Goal: Information Seeking & Learning: Find contact information

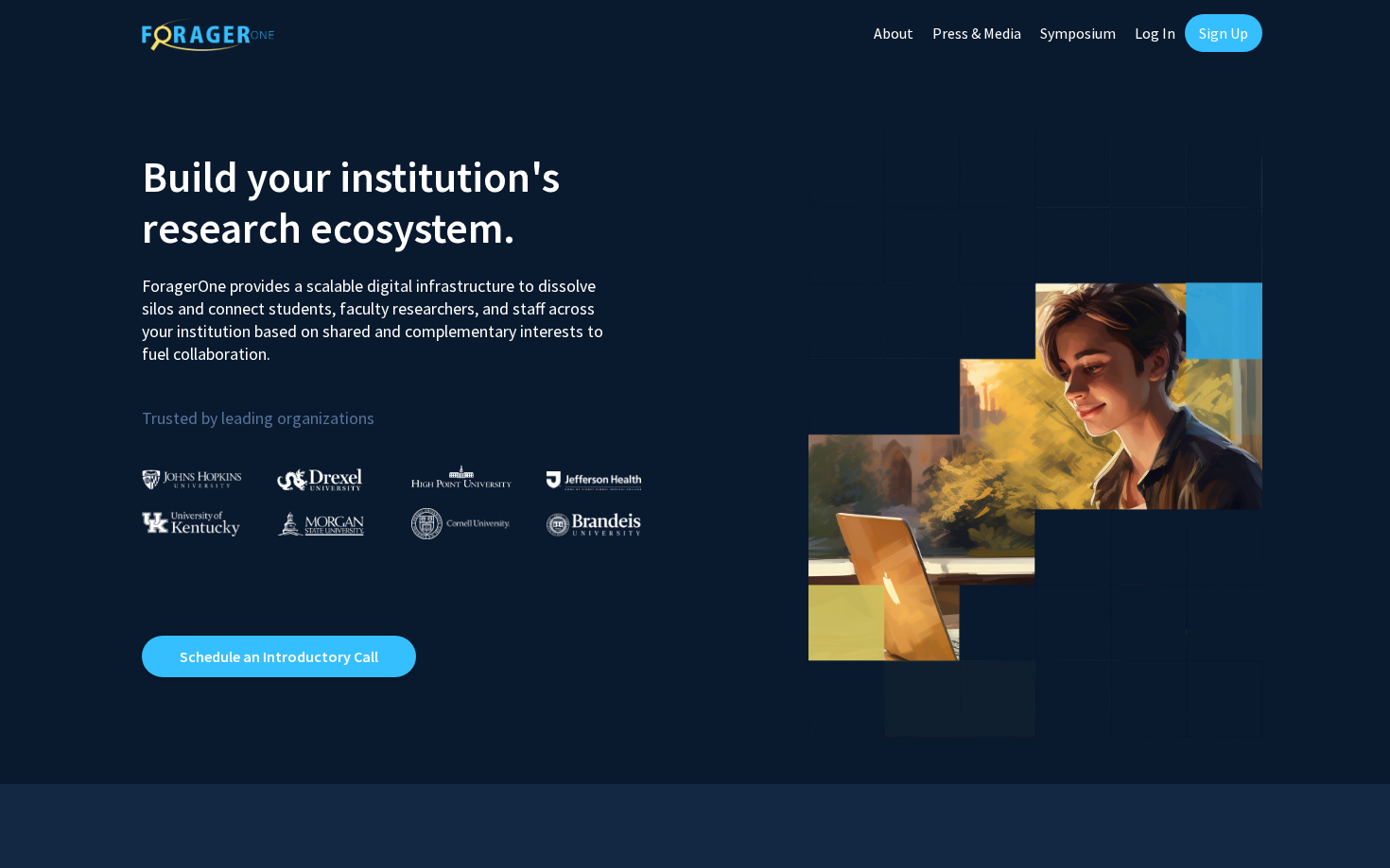
click at [1208, 35] on link "Sign Up" at bounding box center [1222, 33] width 77 height 38
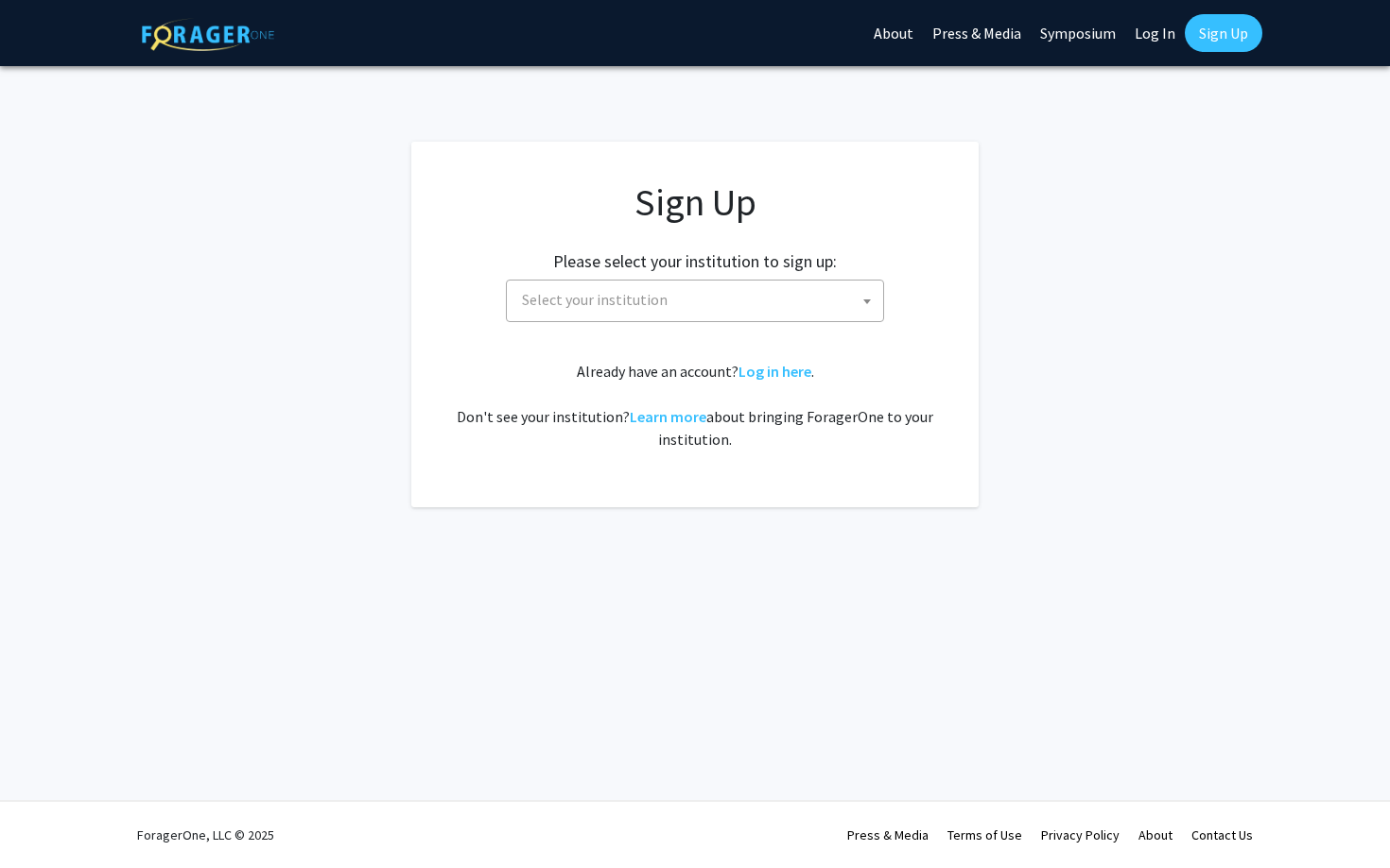
click at [740, 286] on span "Select your institution" at bounding box center [698, 300] width 368 height 39
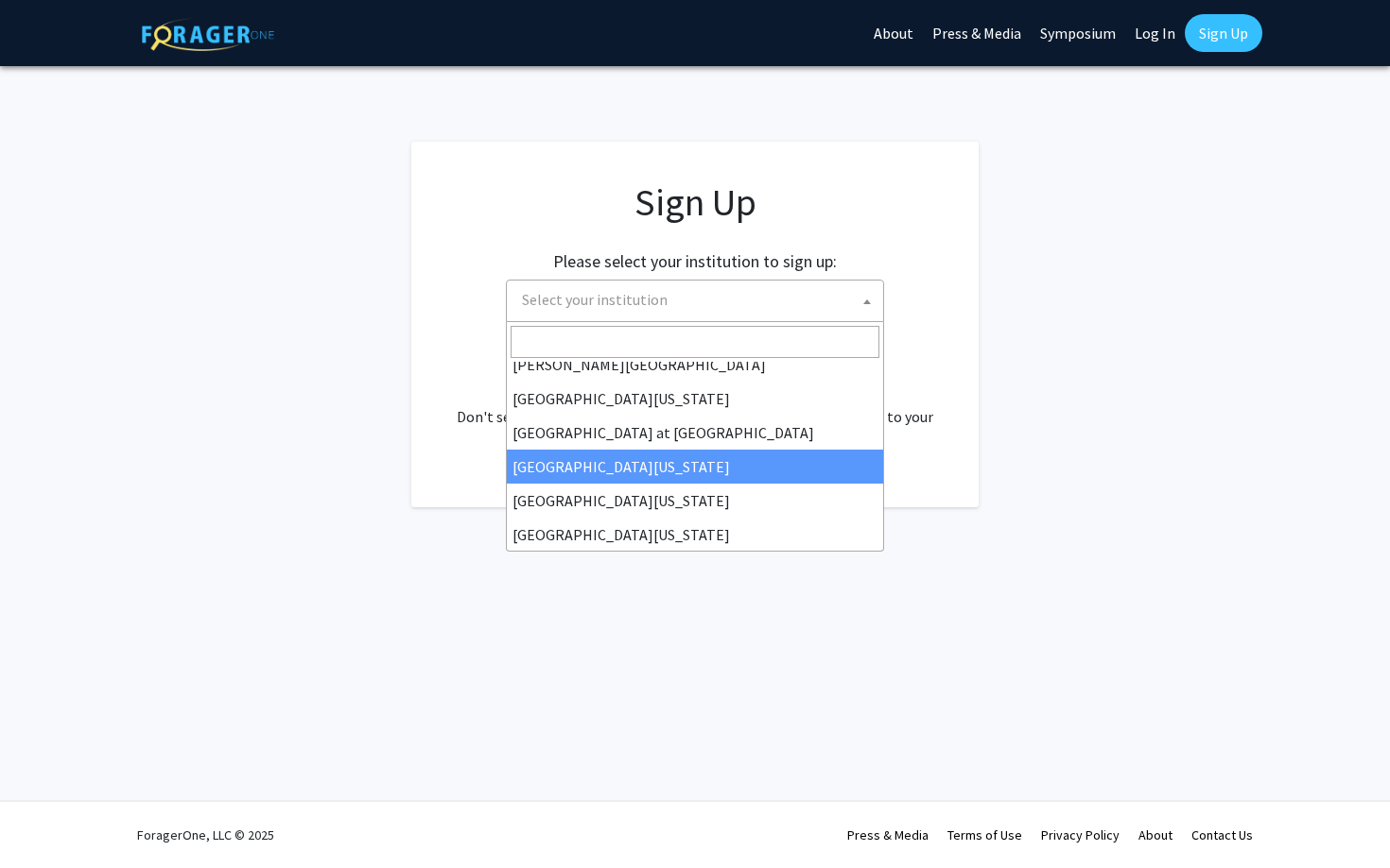
scroll to position [661, 0]
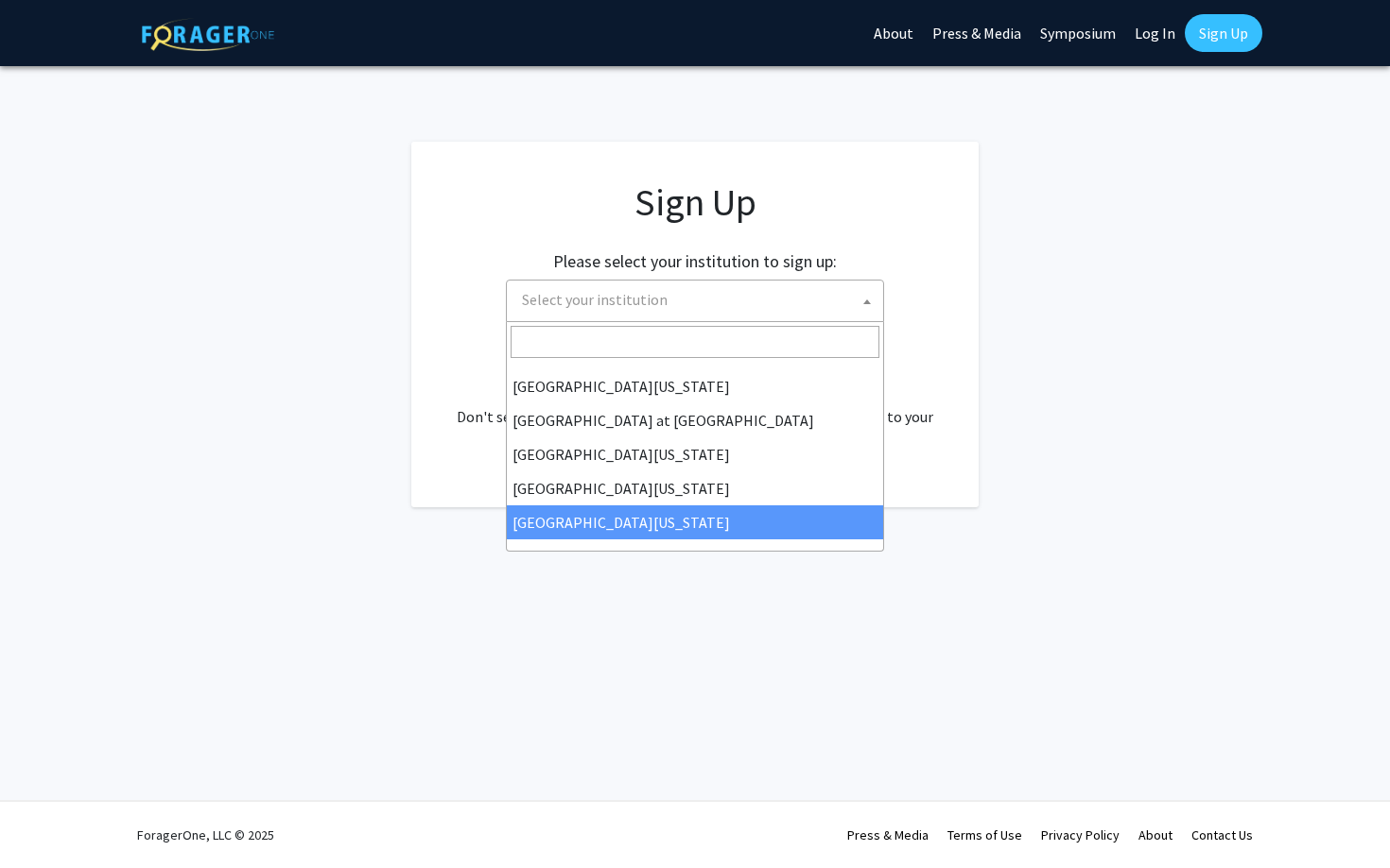
select select "33"
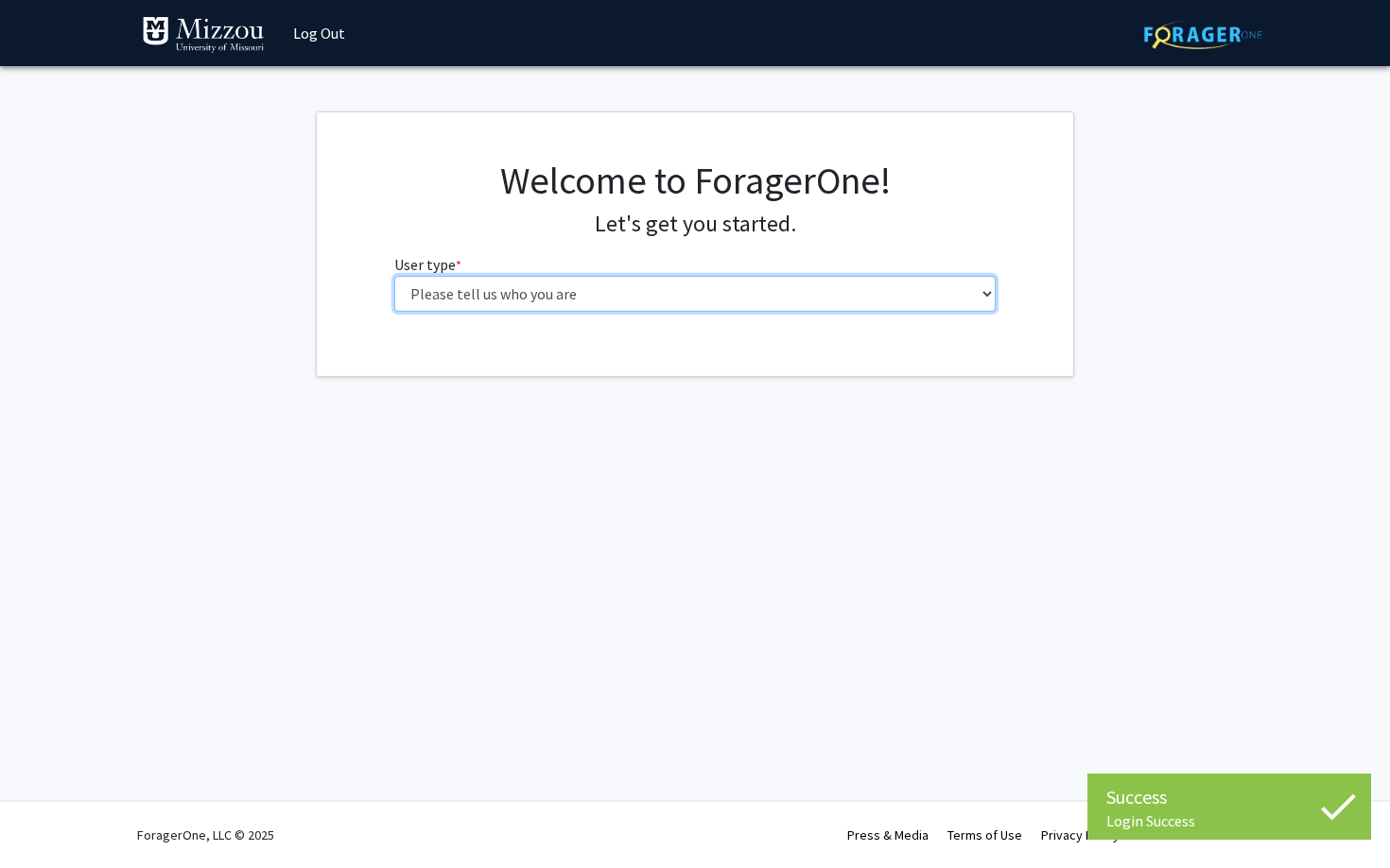
click at [683, 297] on select "Please tell us who you are Undergraduate Student Master's Student Doctoral Cand…" at bounding box center [695, 294] width 602 height 36
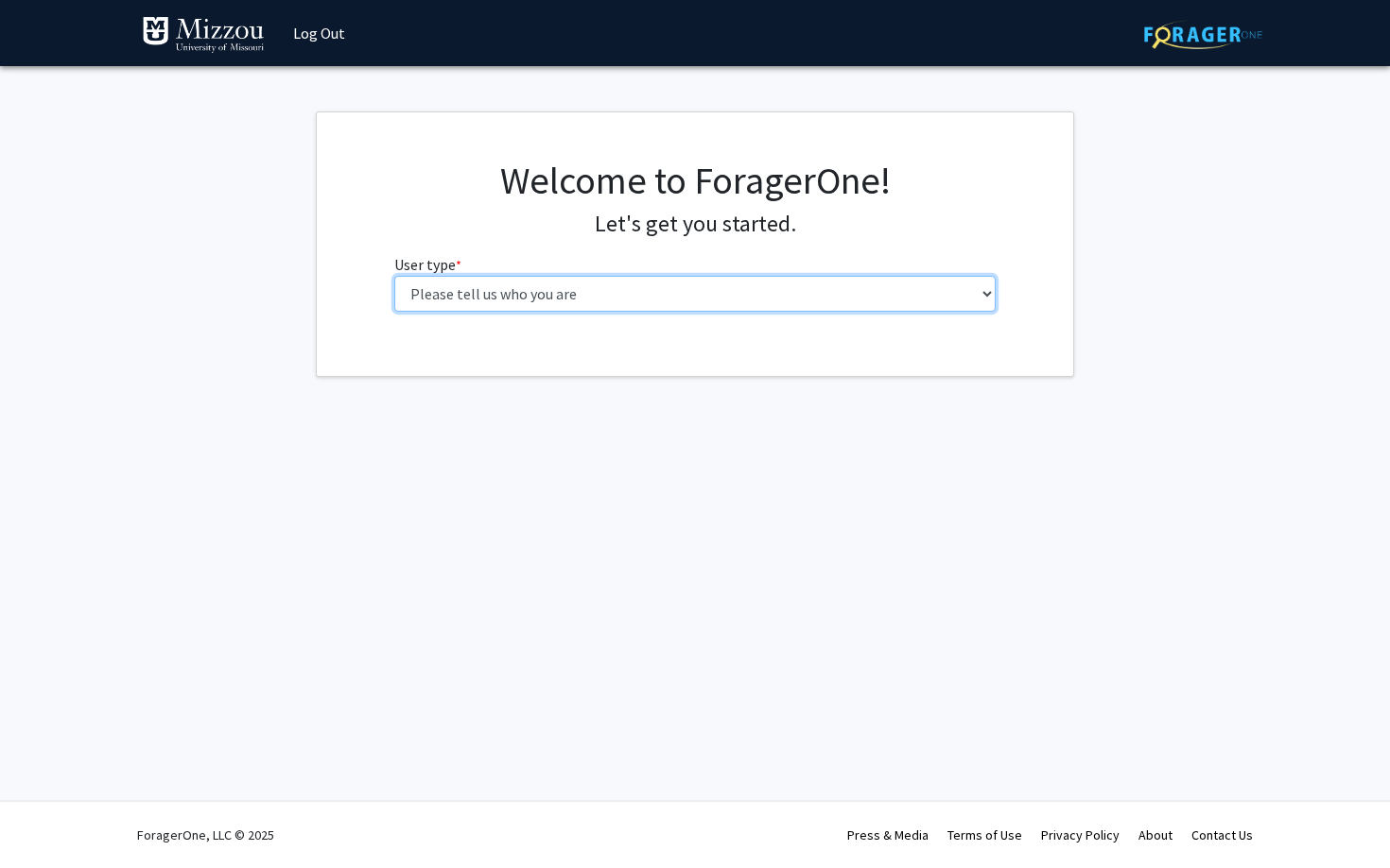
click at [953, 311] on select "Please tell us who you are Undergraduate Student Master's Student Doctoral Cand…" at bounding box center [695, 294] width 602 height 36
select select "1: undergrad"
click at [394, 276] on select "Please tell us who you are Undergraduate Student Master's Student Doctoral Cand…" at bounding box center [695, 294] width 602 height 36
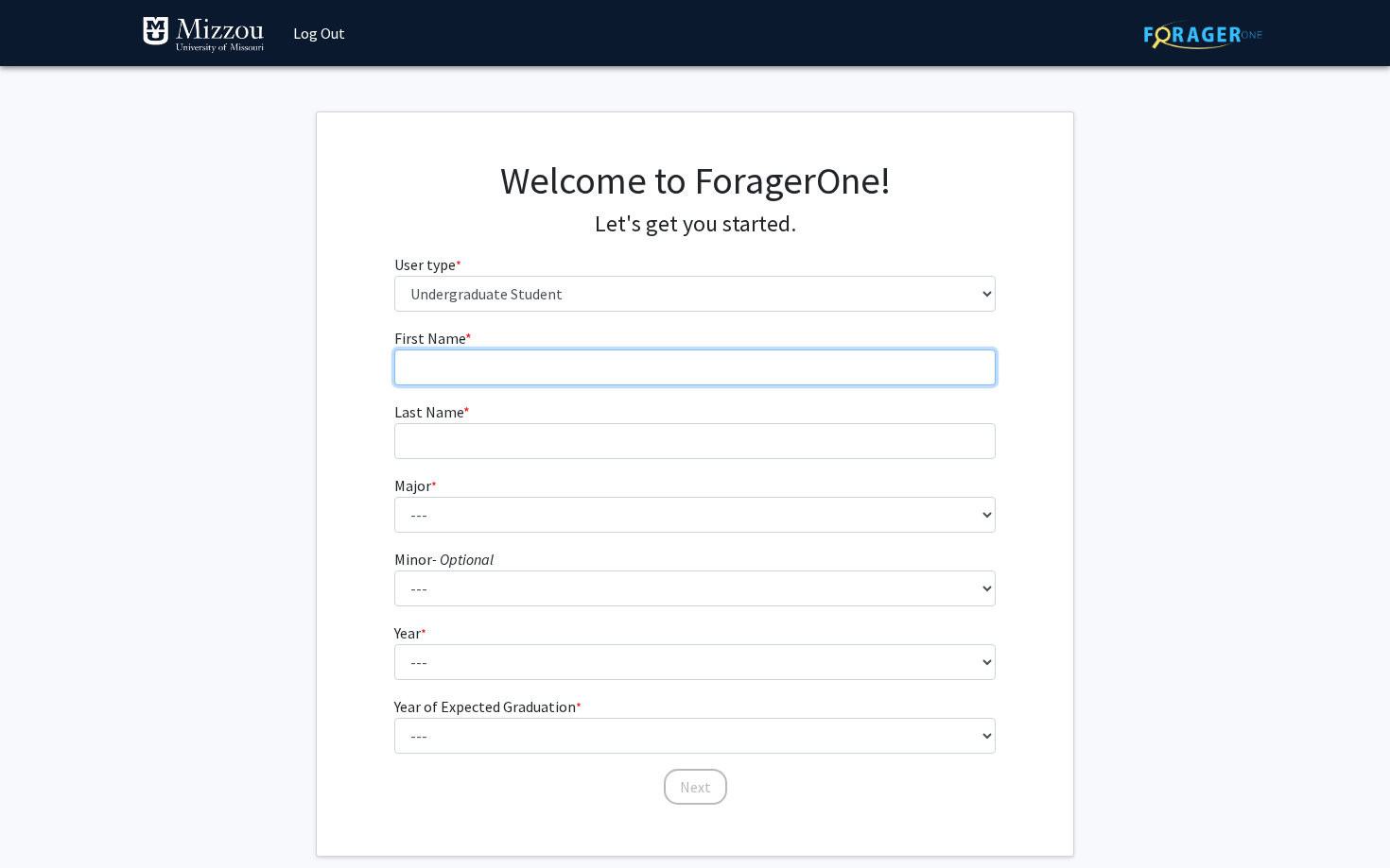
click at [844, 364] on input "First Name * required" at bounding box center [695, 367] width 602 height 36
type input "[PERSON_NAME]"
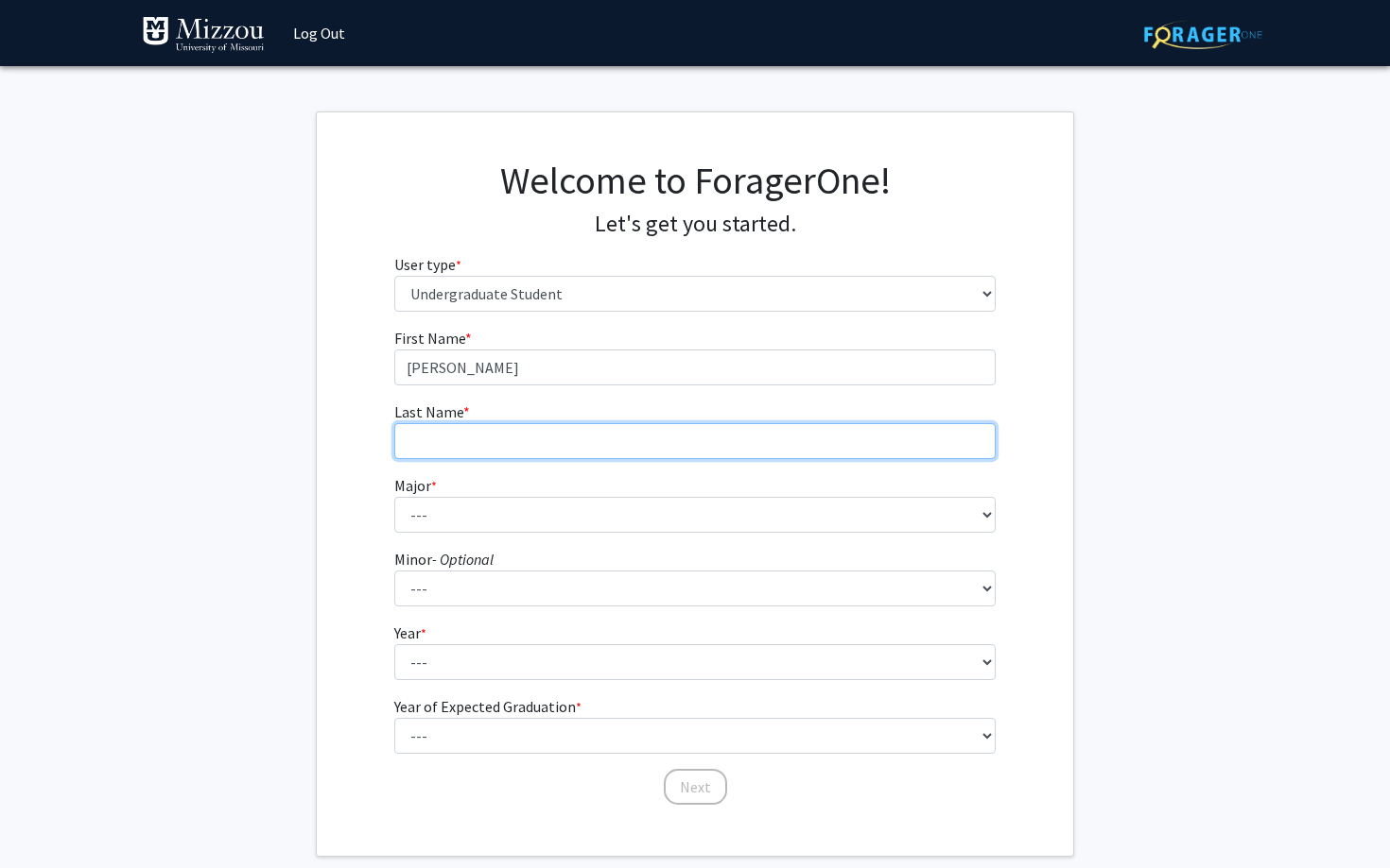
type input "Ollmert"
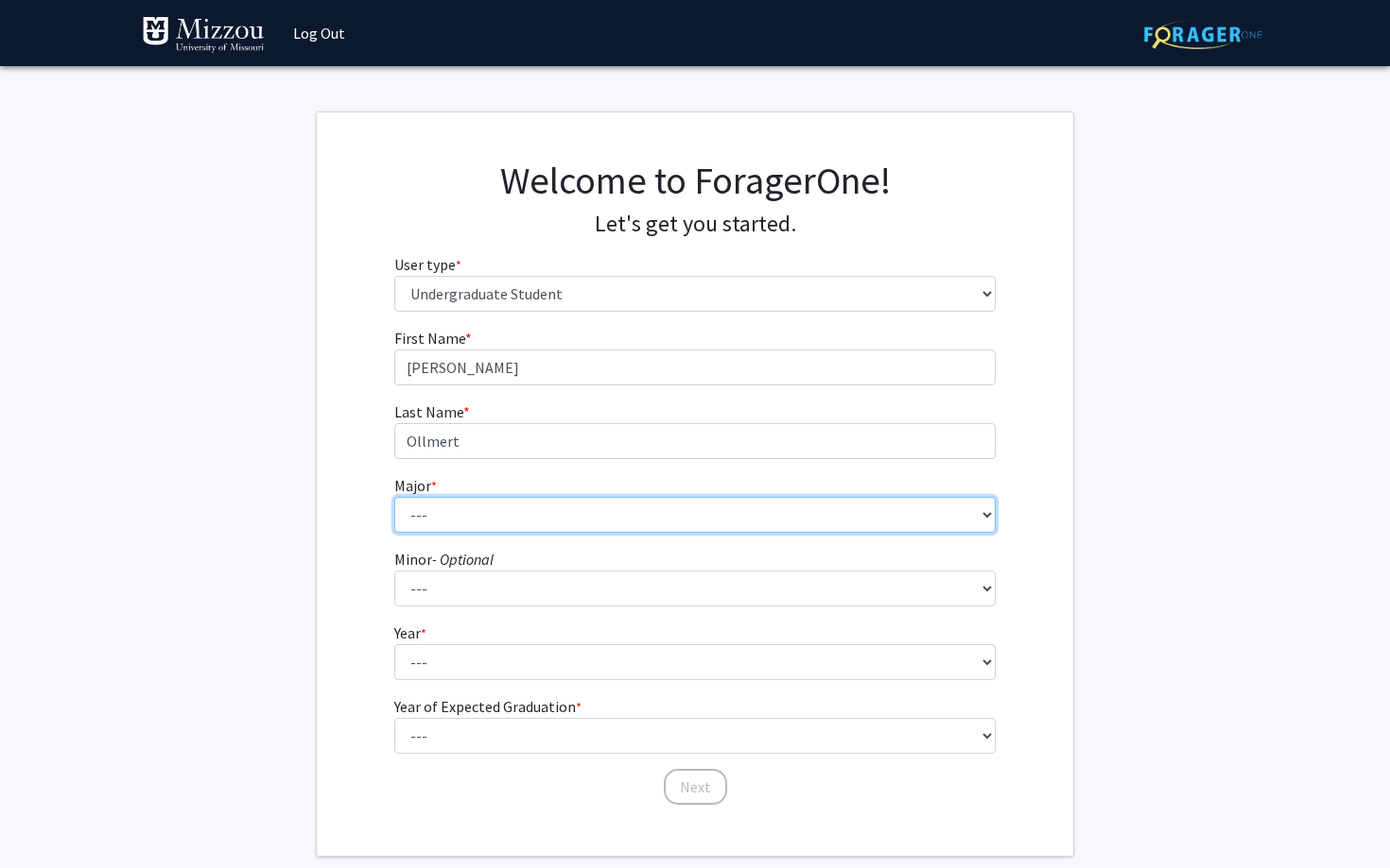
click at [525, 502] on select "--- Agribusiness Management Agricultural Education Agricultural Education: Comm…" at bounding box center [695, 515] width 602 height 36
select select "72: 2564"
click at [394, 497] on select "--- Agribusiness Management Agricultural Education Agricultural Education: Comm…" at bounding box center [695, 515] width 602 height 36
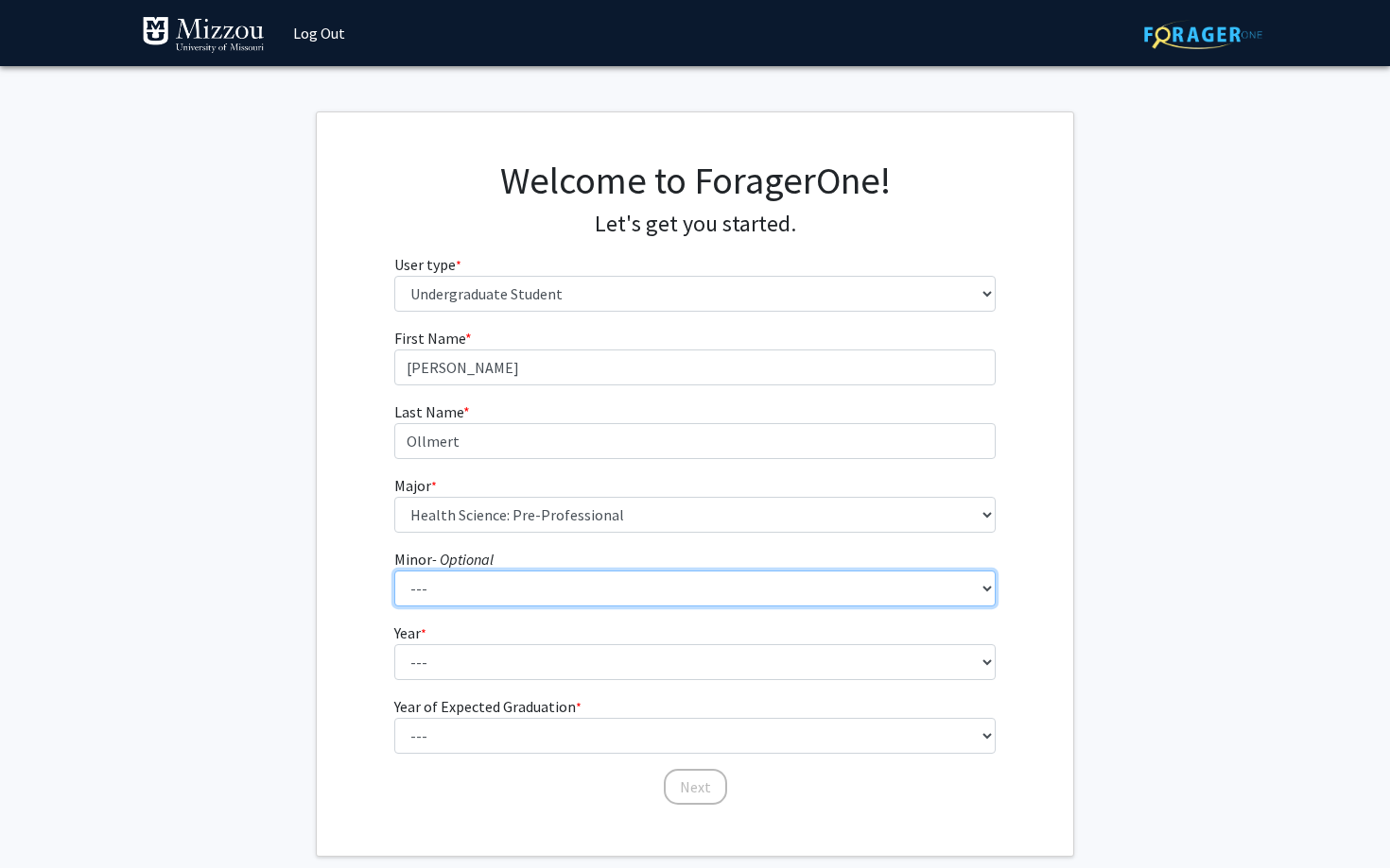
click at [506, 583] on select "--- Accountancy Aerospace Engineering Aerospace Studies Agribusiness Management…" at bounding box center [695, 589] width 602 height 36
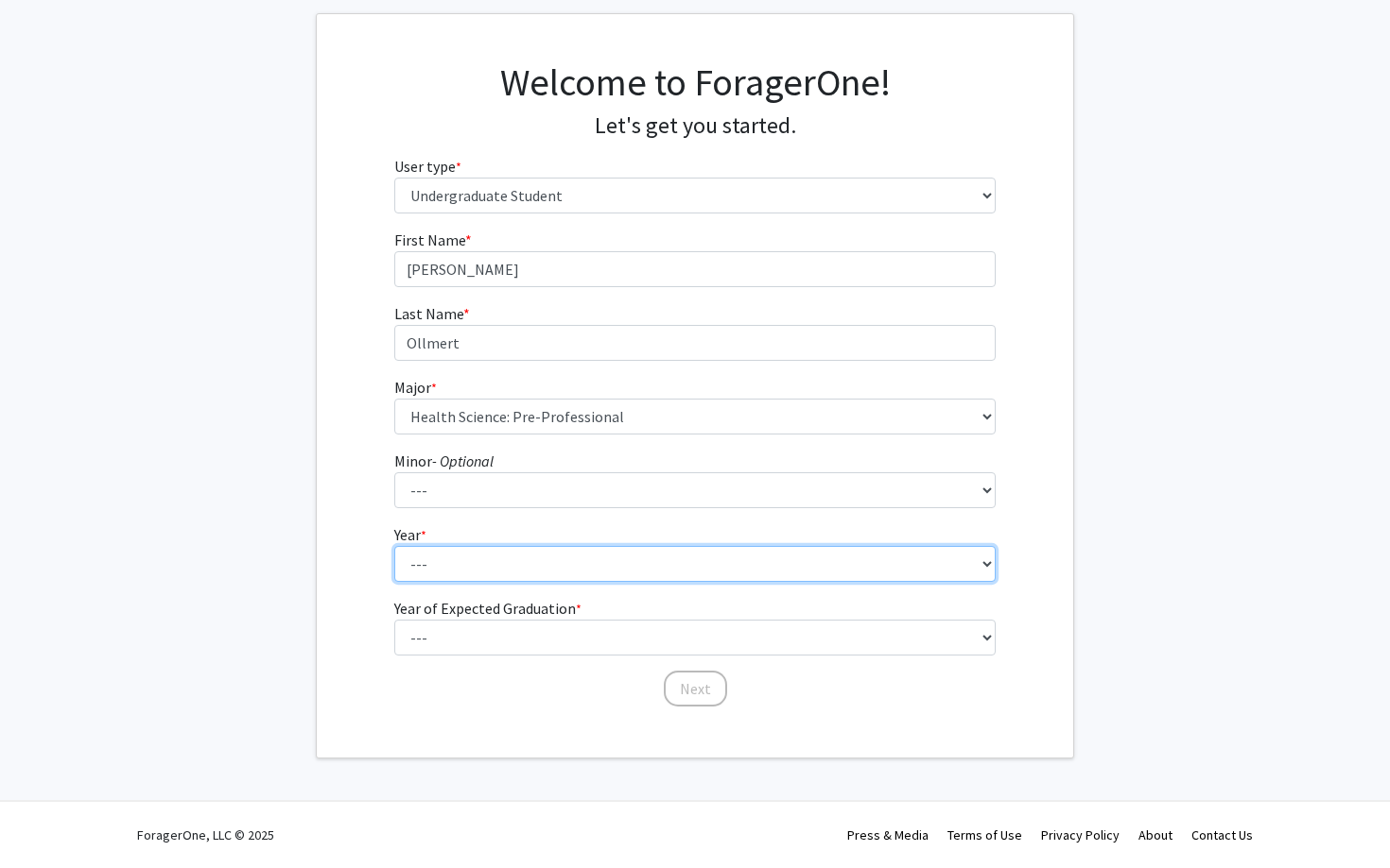
click at [508, 560] on select "--- First-year Sophomore Junior Senior Postbaccalaureate Certificate" at bounding box center [695, 564] width 602 height 36
select select "2: sophomore"
click at [394, 546] on select "--- First-year Sophomore Junior Senior Postbaccalaureate Certificate" at bounding box center [695, 564] width 602 height 36
click at [497, 576] on select "--- First-year Sophomore Junior Senior Postbaccalaureate Certificate" at bounding box center [695, 564] width 602 height 36
click at [394, 546] on select "--- First-year Sophomore Junior Senior Postbaccalaureate Certificate" at bounding box center [695, 564] width 602 height 36
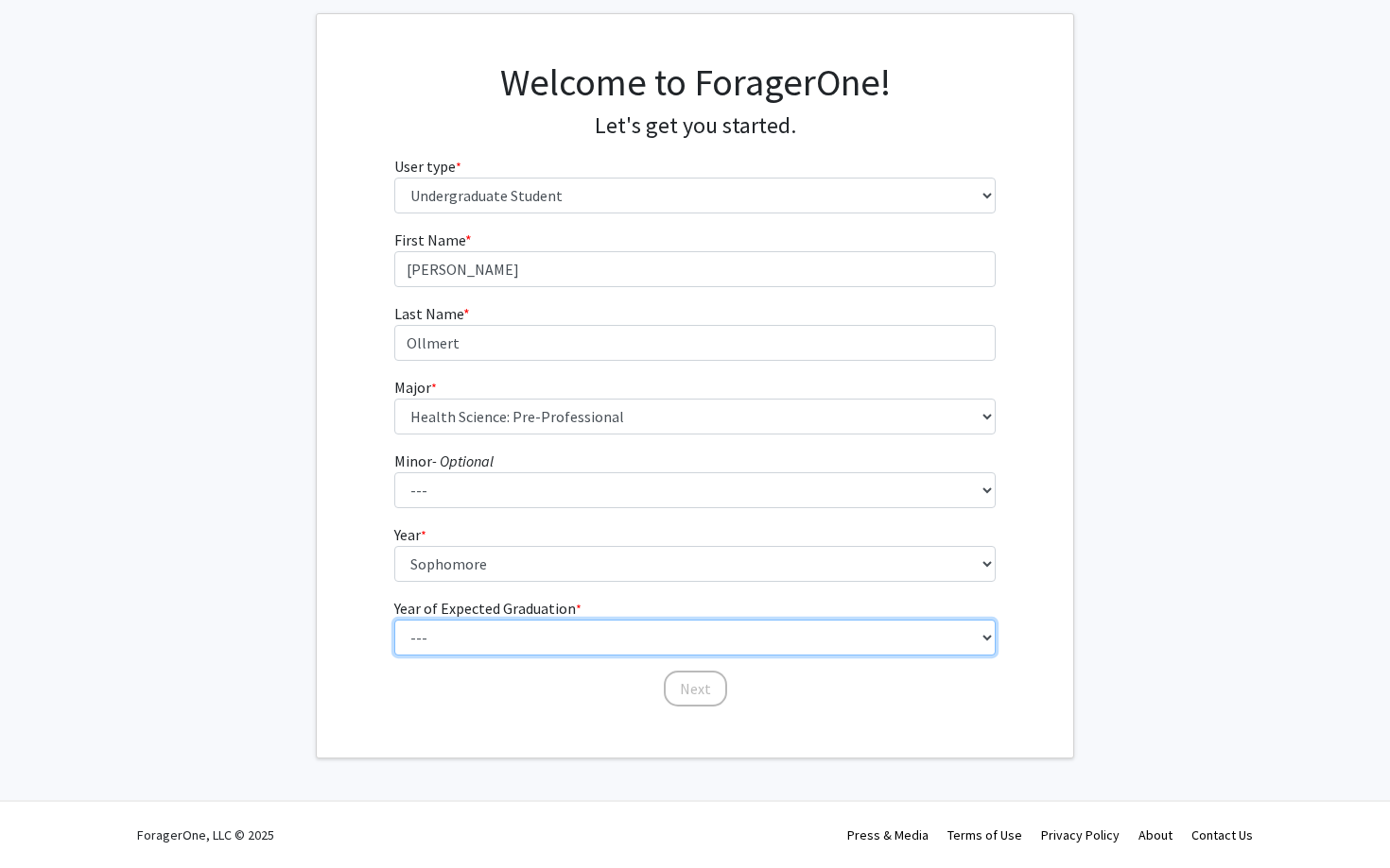
click at [498, 636] on select "--- 2025 2026 2027 2028 2029 2030 2031 2032 2033 2034" at bounding box center [695, 638] width 602 height 36
select select "4: 2028"
click at [394, 620] on select "--- 2025 2026 2027 2028 2029 2030 2031 2032 2033 2034" at bounding box center [695, 638] width 602 height 36
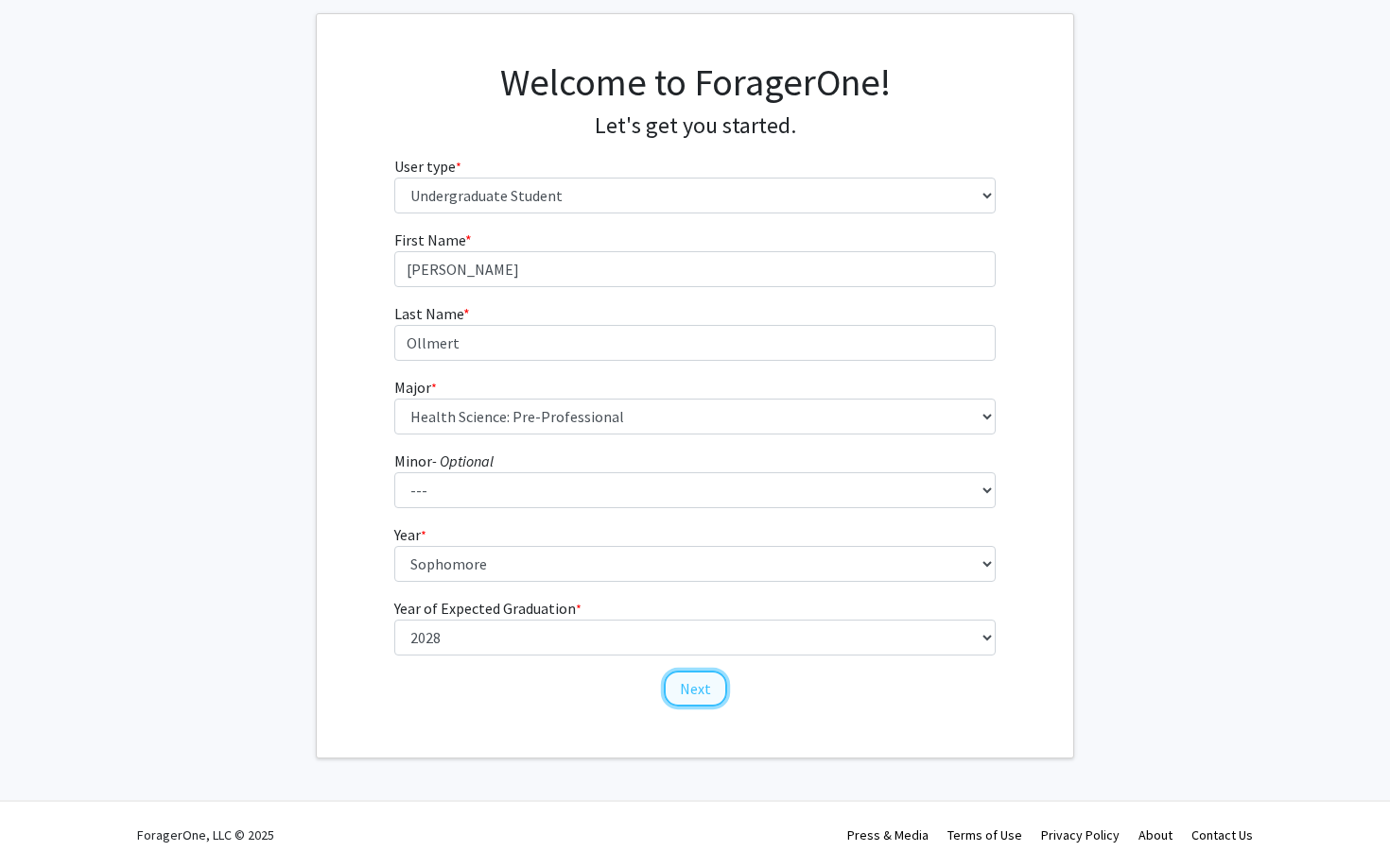
click at [688, 695] on button "Next" at bounding box center [695, 689] width 64 height 36
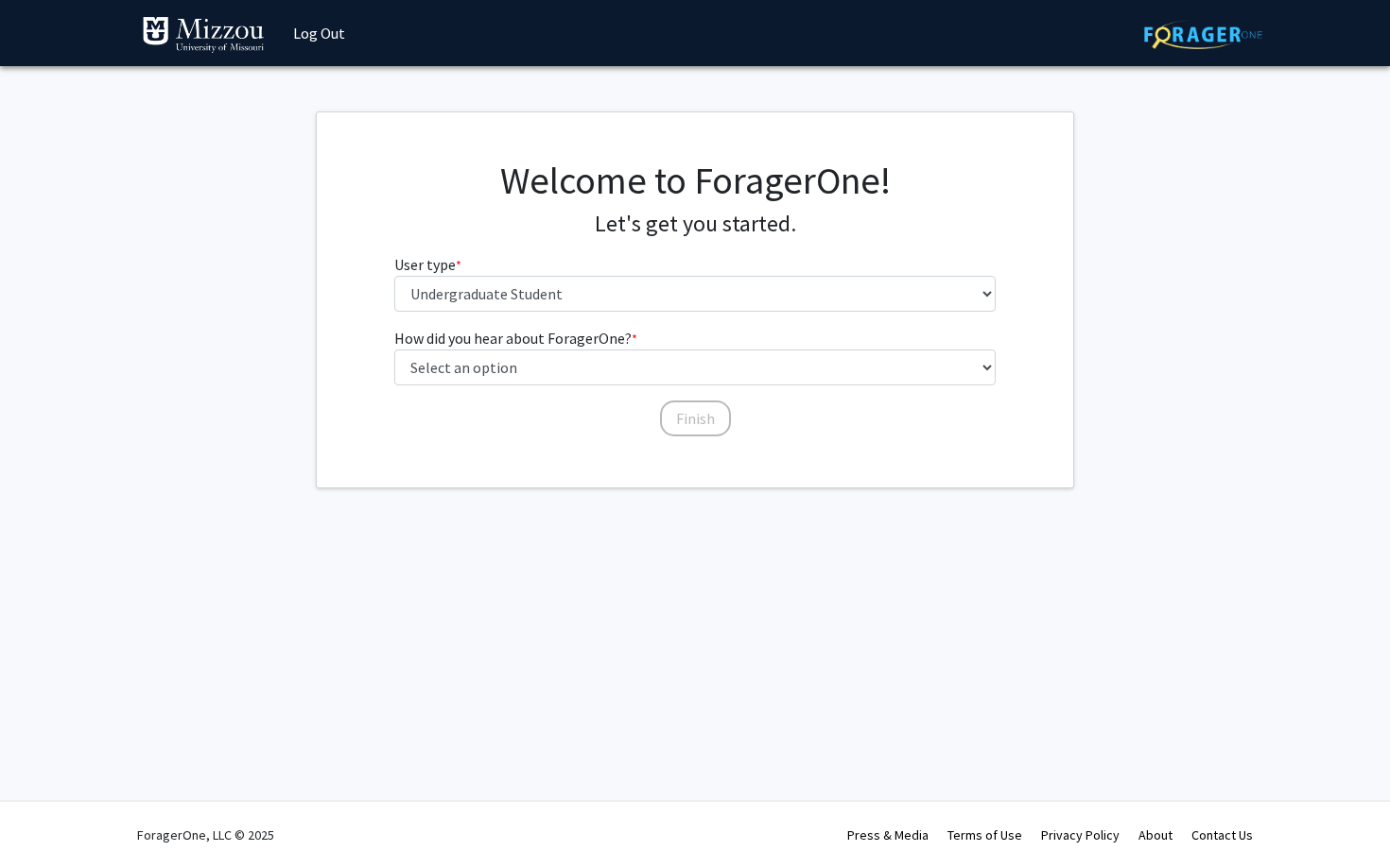
scroll to position [0, 0]
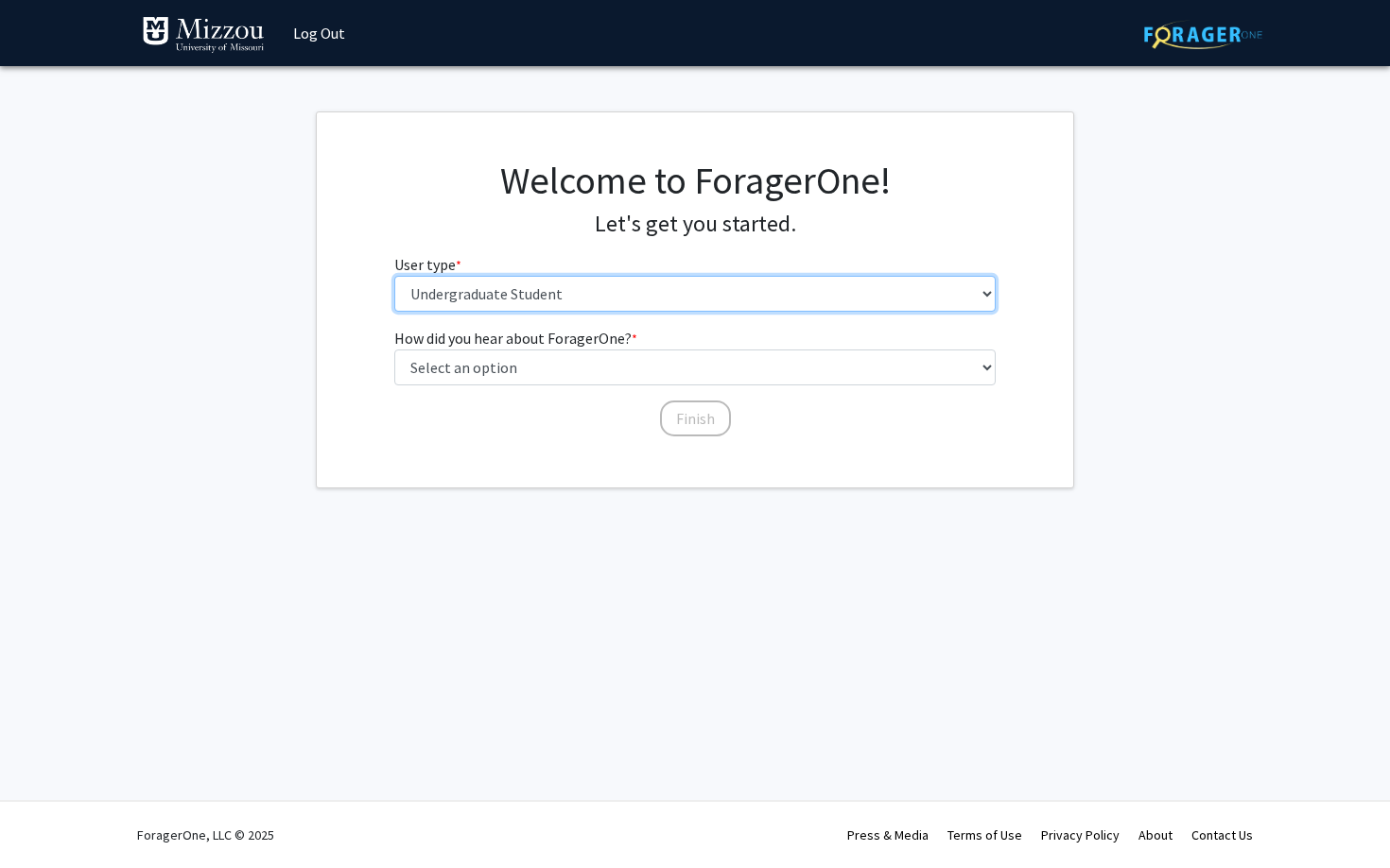
click at [562, 309] on select "Please tell us who you are Undergraduate Student Master's Student Doctoral Cand…" at bounding box center [695, 294] width 602 height 36
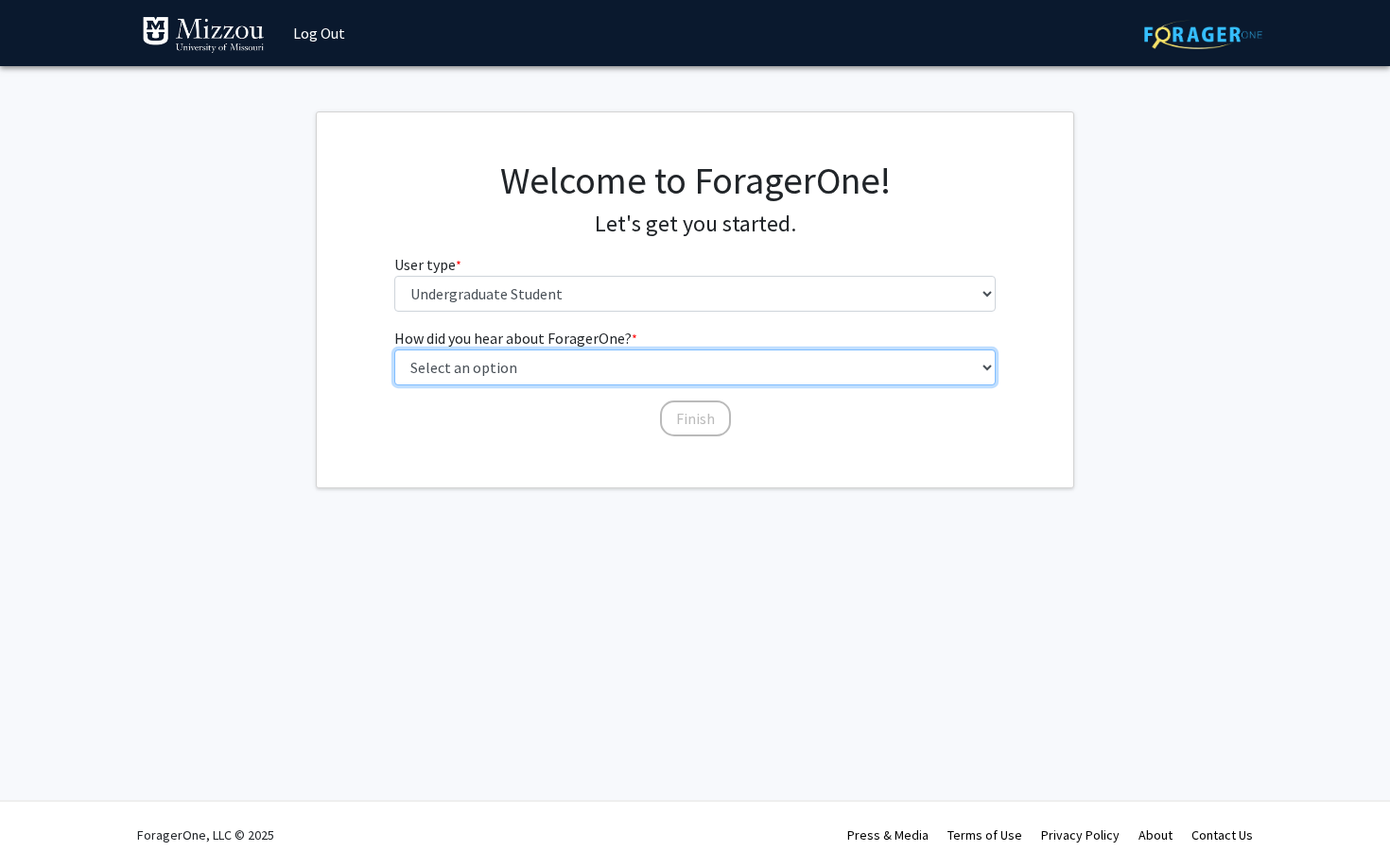
click at [529, 364] on select "Select an option Peer/student recommendation Faculty/staff recommendation Unive…" at bounding box center [695, 367] width 602 height 36
select select "1: peer_recommendation"
click at [394, 349] on select "Select an option Peer/student recommendation Faculty/staff recommendation Unive…" at bounding box center [695, 367] width 602 height 36
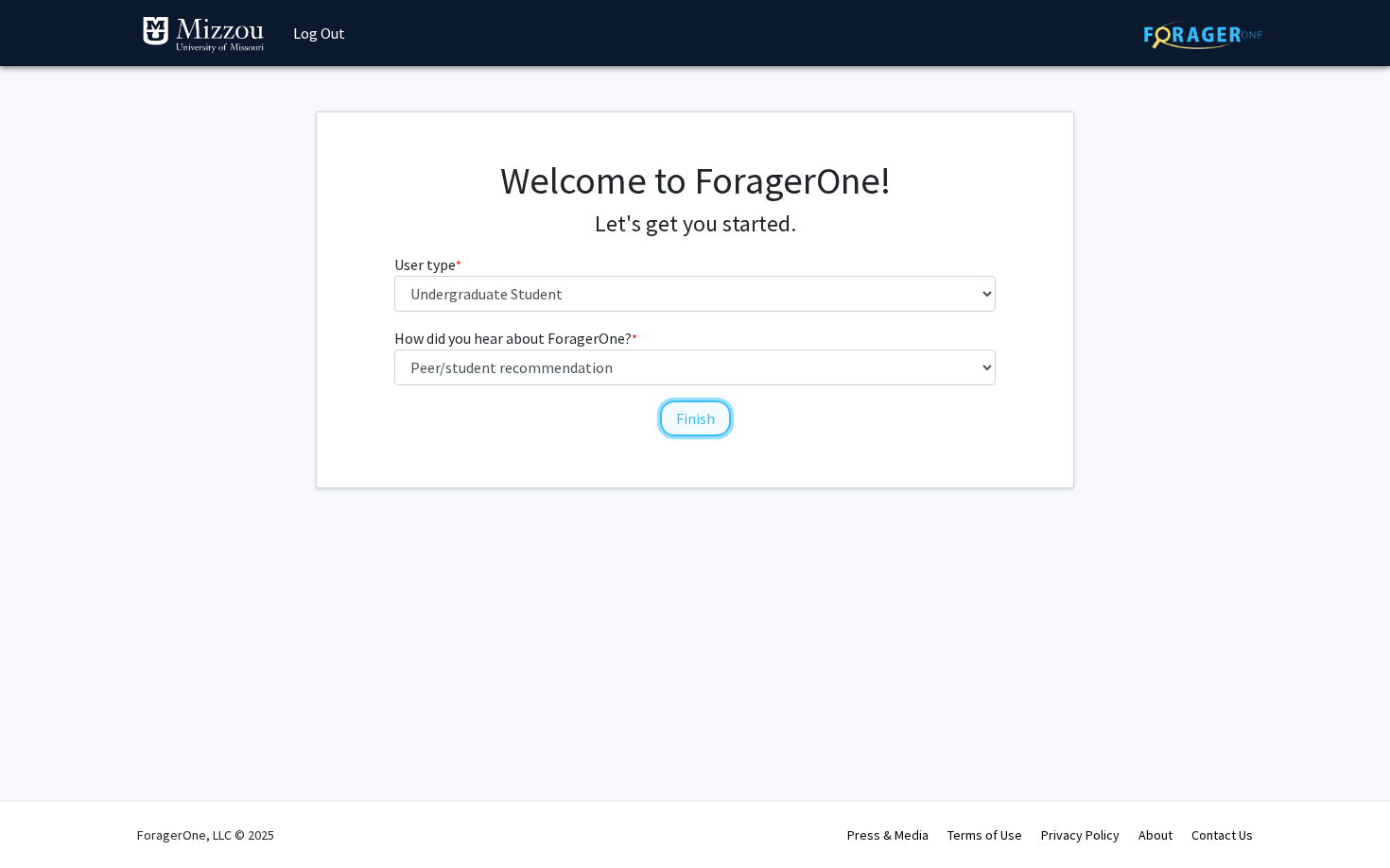
click at [694, 426] on button "Finish" at bounding box center [695, 419] width 70 height 36
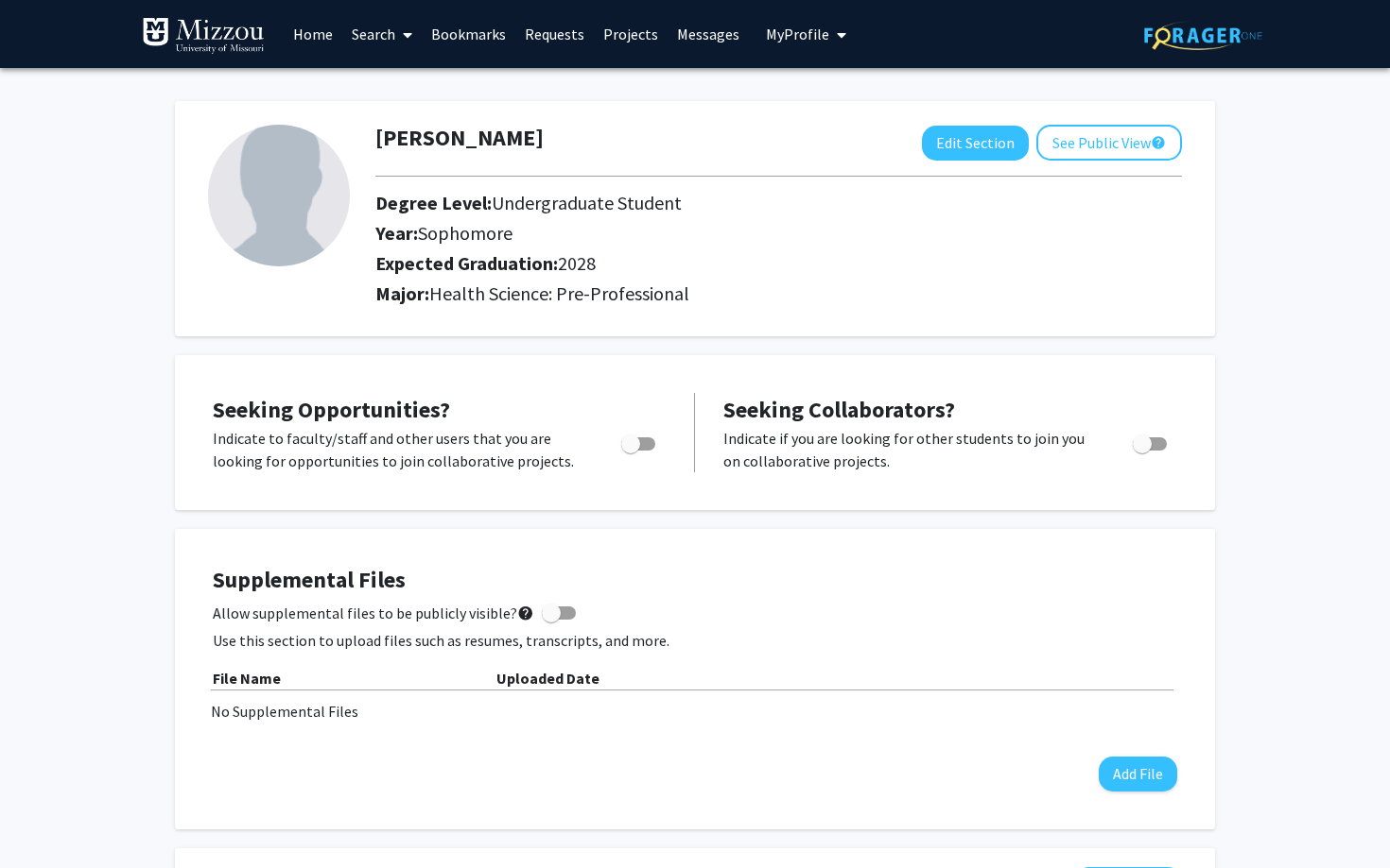
click at [422, 679] on div "File Name" at bounding box center [354, 679] width 284 height 23
click at [636, 31] on link "Projects" at bounding box center [630, 34] width 73 height 67
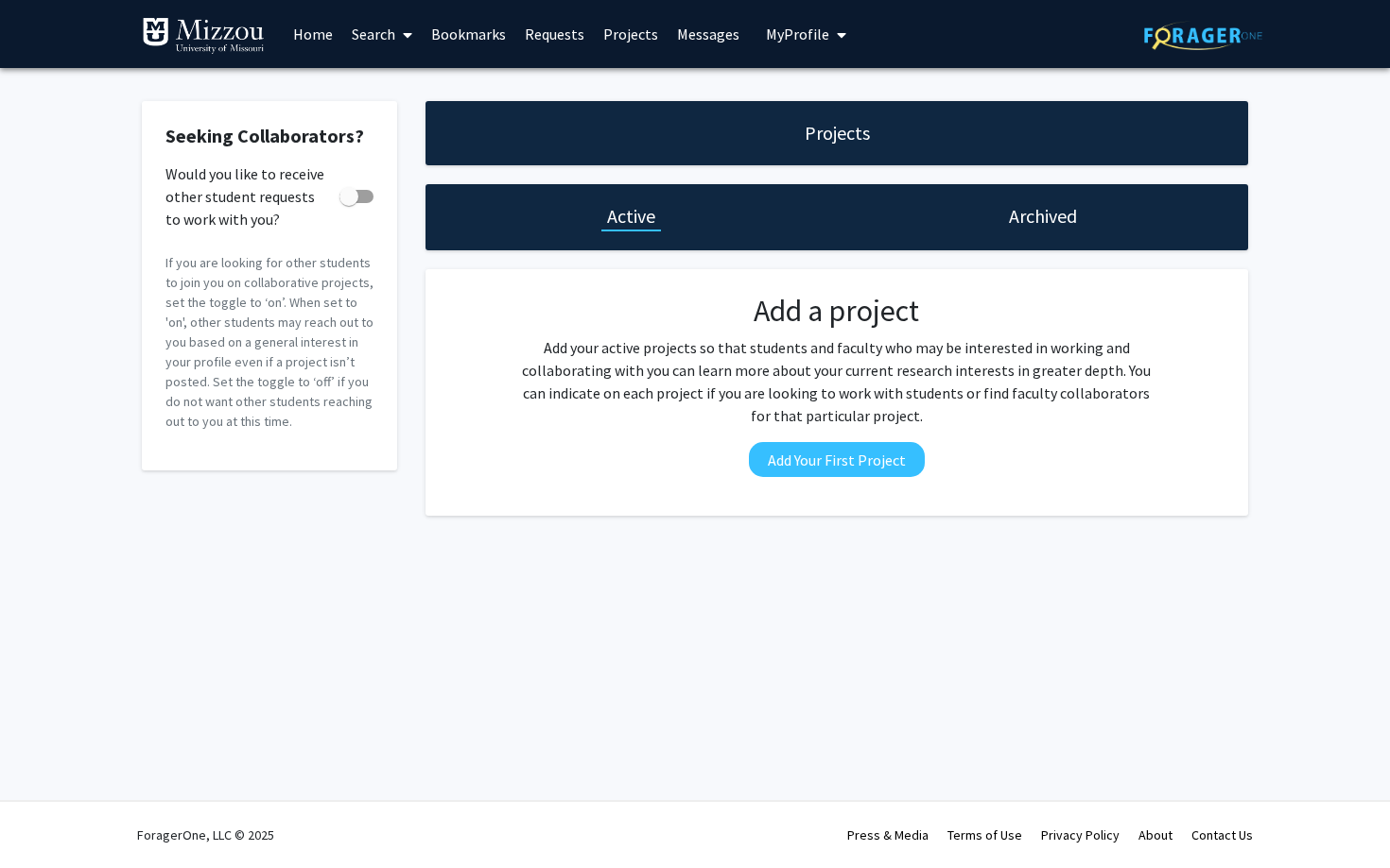
click at [301, 42] on link "Home" at bounding box center [313, 34] width 59 height 67
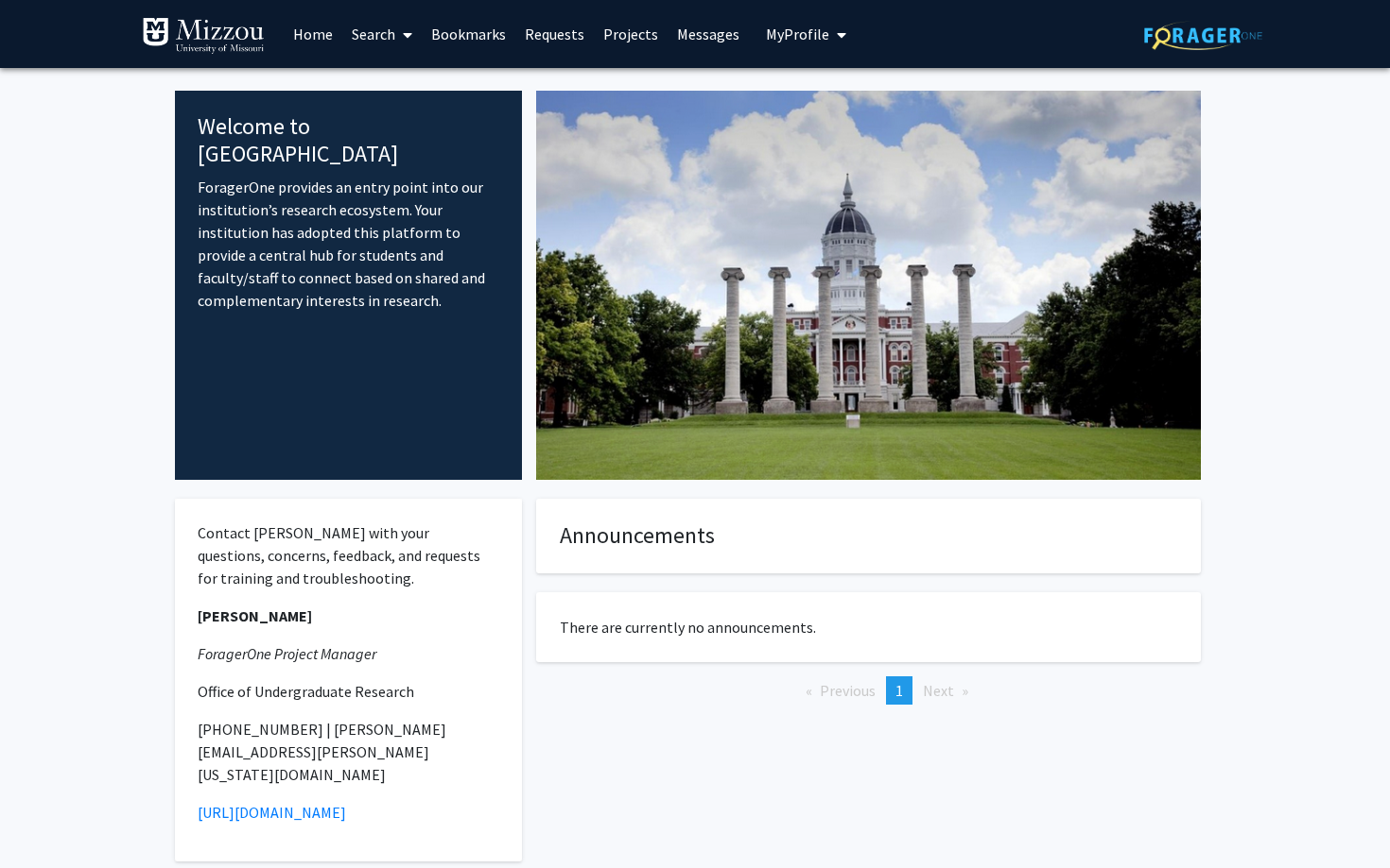
click at [392, 27] on link "Search" at bounding box center [381, 34] width 79 height 67
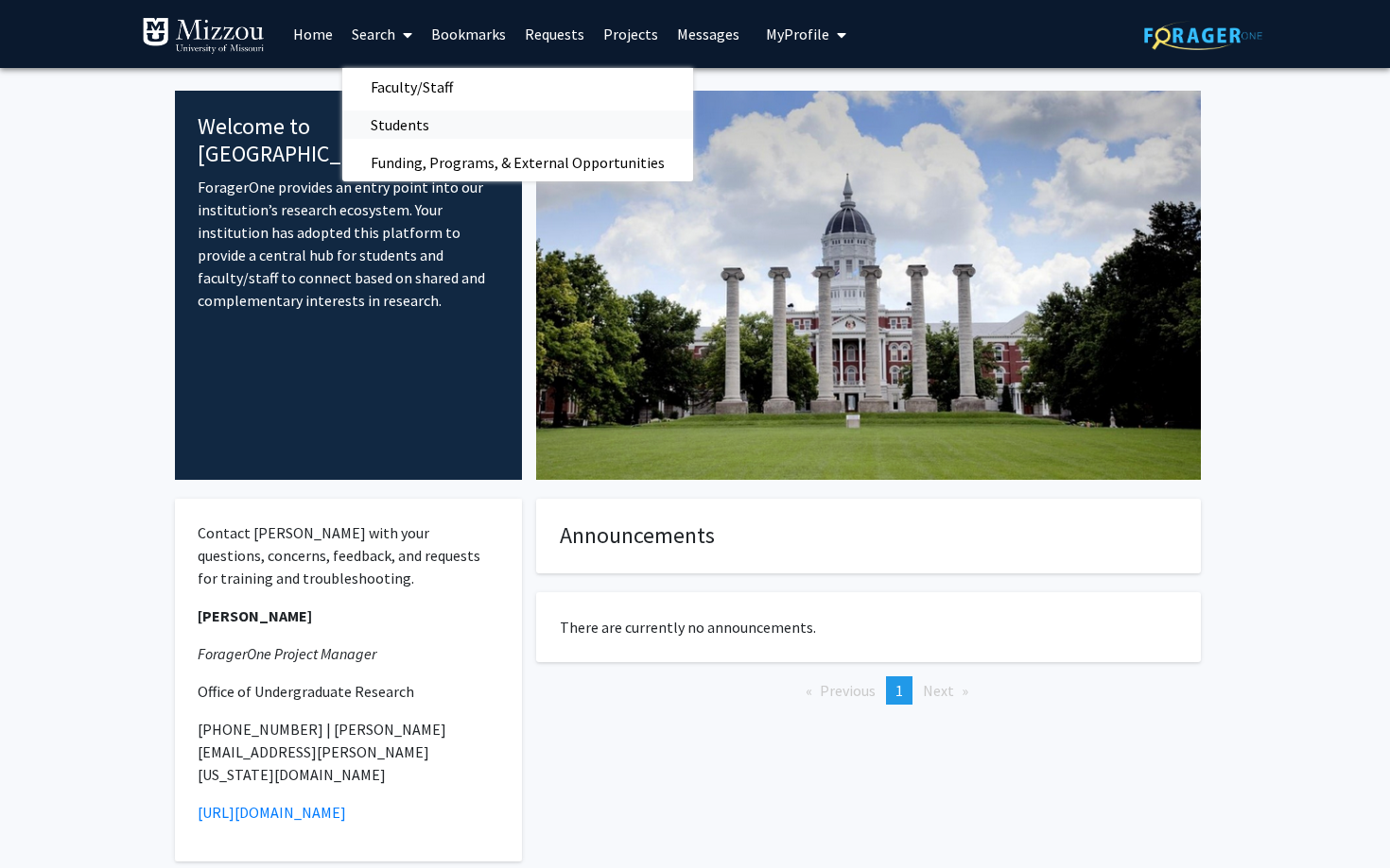
click at [404, 120] on span "Students" at bounding box center [399, 125] width 115 height 38
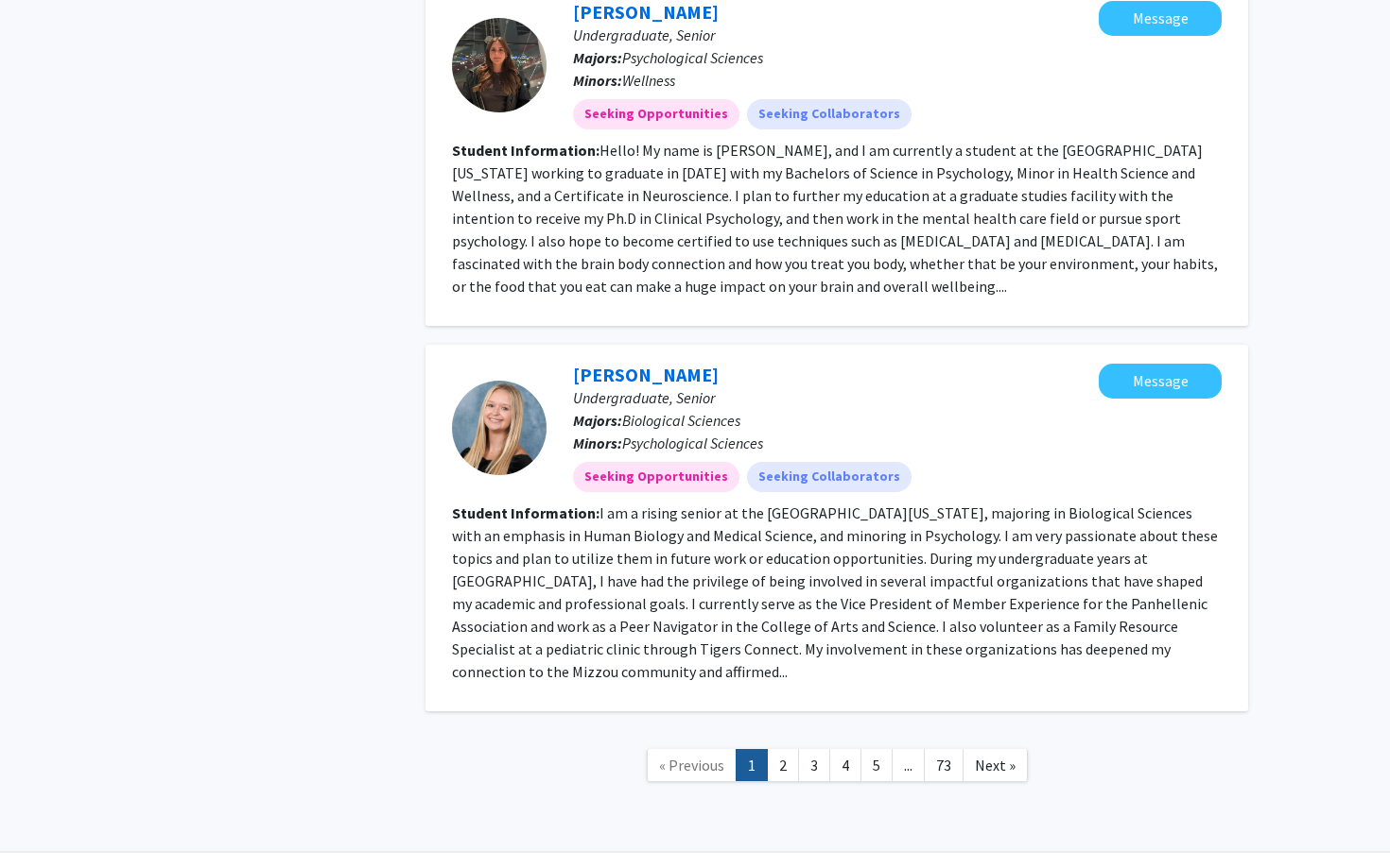
scroll to position [3066, 0]
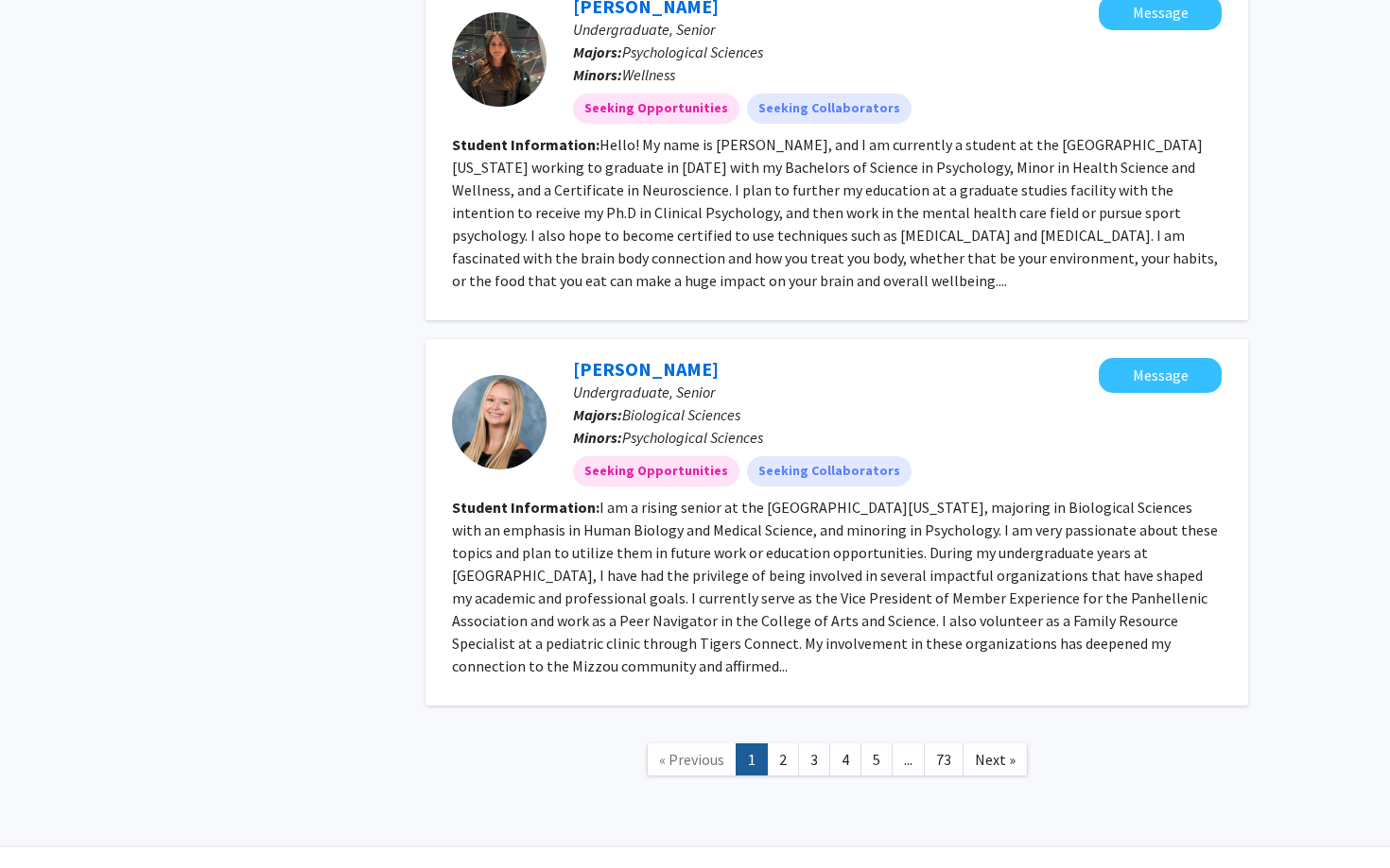
click at [928, 622] on fg-read-more "I am a rising senior at the University of Missouri, majoring in Biological Scie…" at bounding box center [835, 586] width 765 height 178
click at [1094, 615] on fg-read-more "I am a rising senior at the University of Missouri, majoring in Biological Scie…" at bounding box center [835, 586] width 765 height 178
click at [1104, 615] on fg-read-more "I am a rising senior at the University of Missouri, majoring in Biological Scie…" at bounding box center [835, 586] width 765 height 178
click at [658, 383] on span "Undergraduate, Senior" at bounding box center [644, 392] width 142 height 19
click at [658, 357] on link "Mallory Jones" at bounding box center [645, 368] width 146 height 24
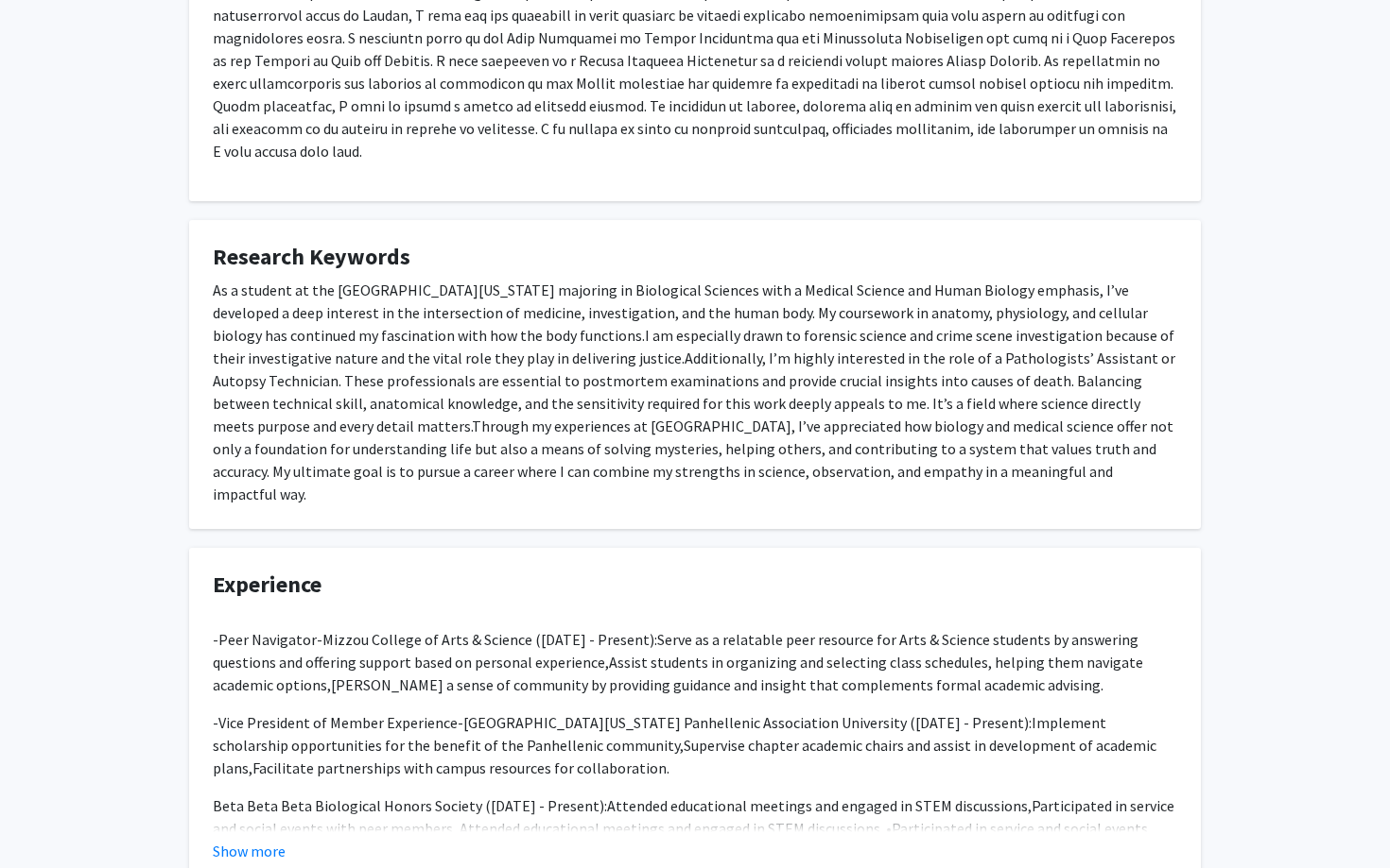
scroll to position [548, 0]
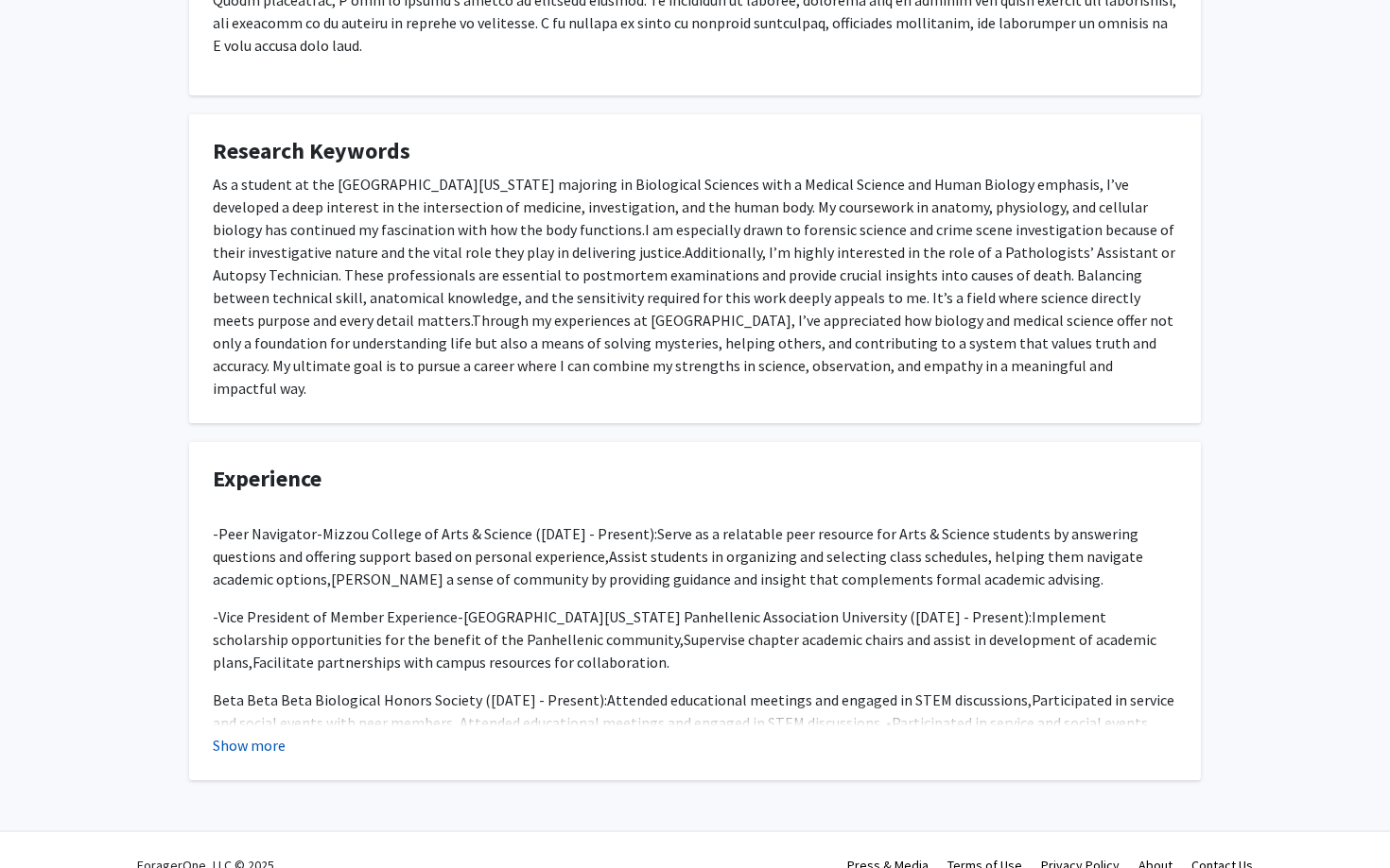
click at [262, 734] on button "Show more" at bounding box center [248, 745] width 72 height 23
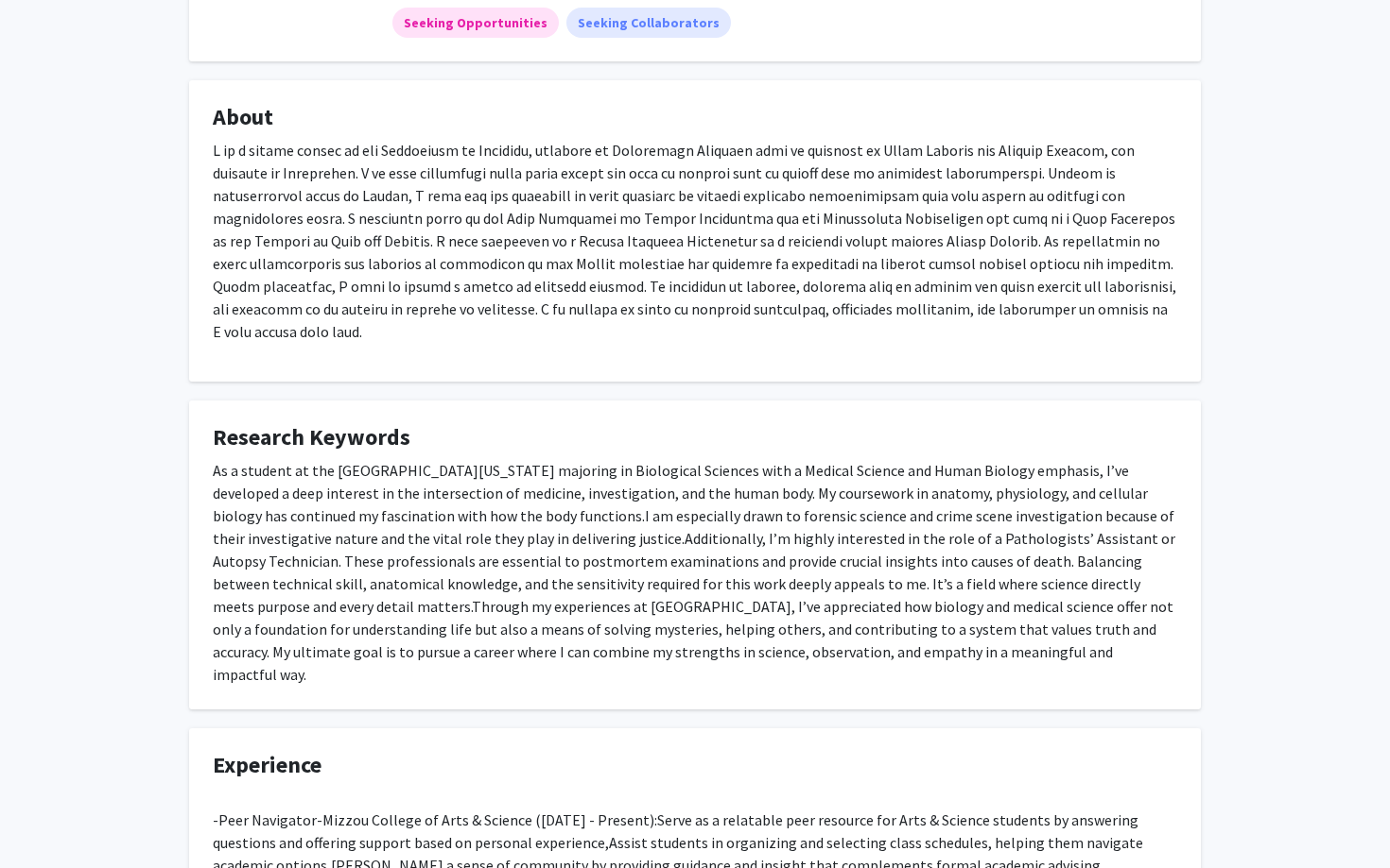
scroll to position [0, 0]
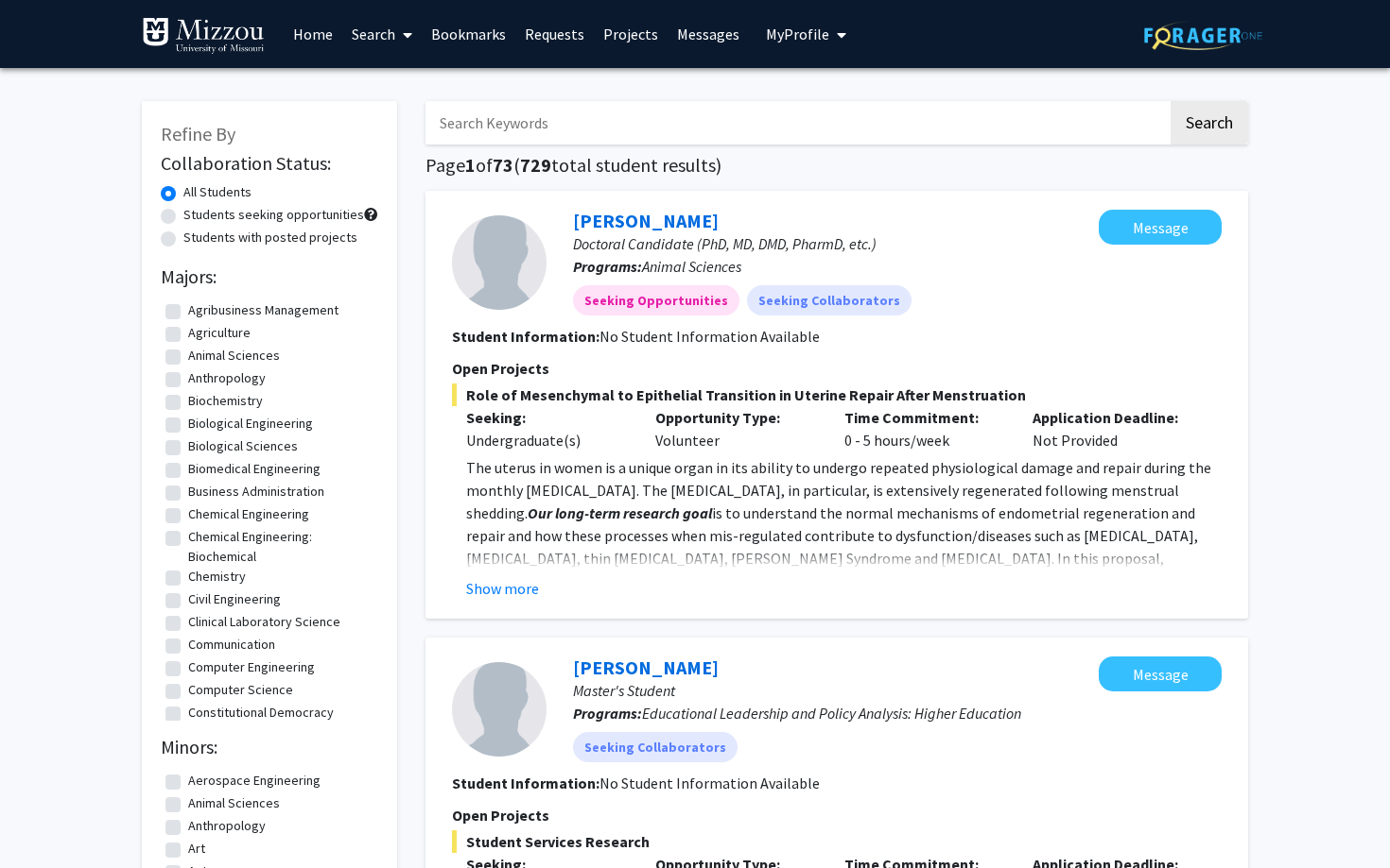
click at [520, 128] on input "Search Keywords" at bounding box center [796, 123] width 742 height 44
click at [1170, 101] on button "Search" at bounding box center [1208, 123] width 77 height 44
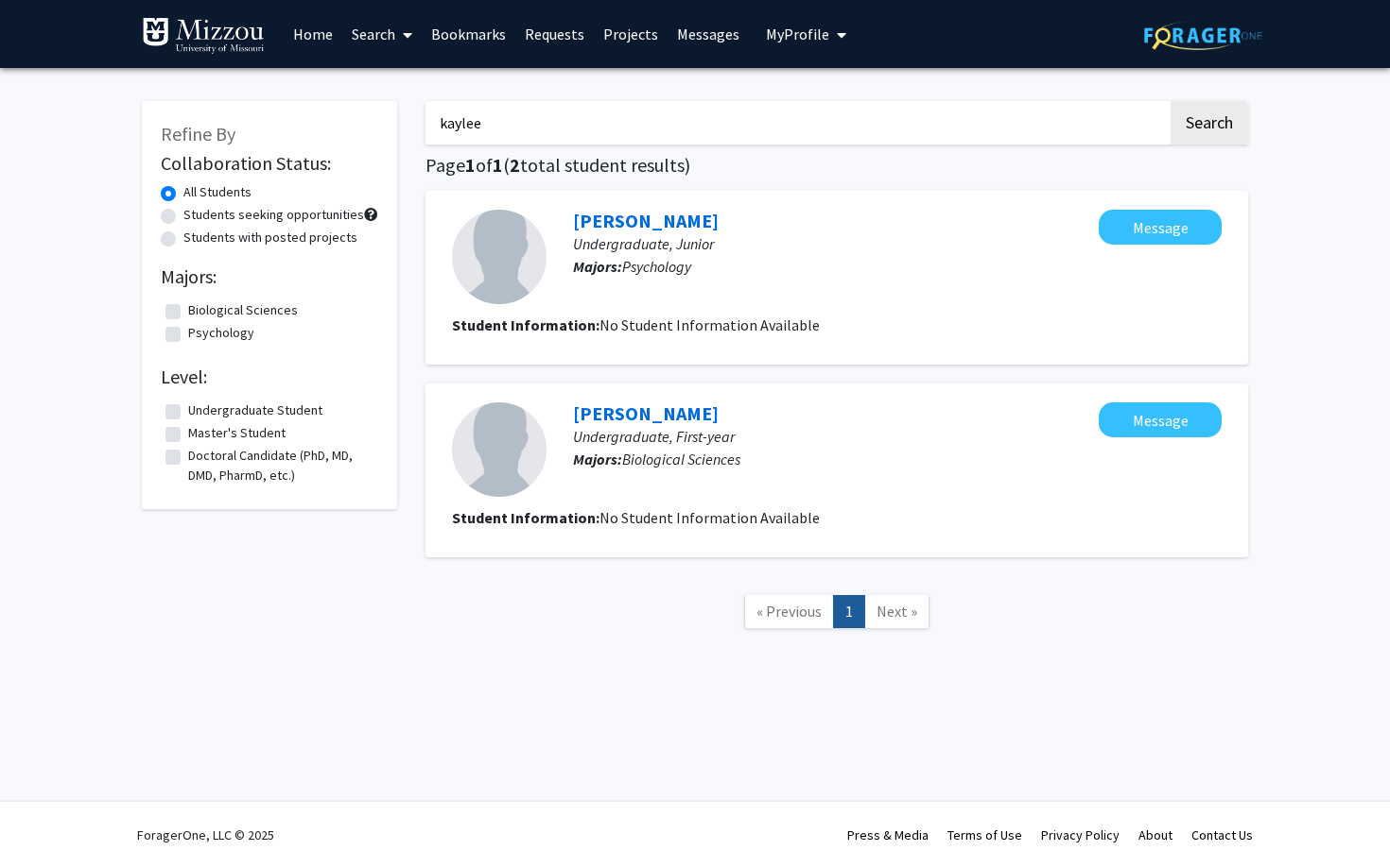
click at [507, 129] on input "kaylee" at bounding box center [796, 123] width 742 height 44
type input "brockman"
click at [1170, 101] on button "Search" at bounding box center [1208, 123] width 77 height 44
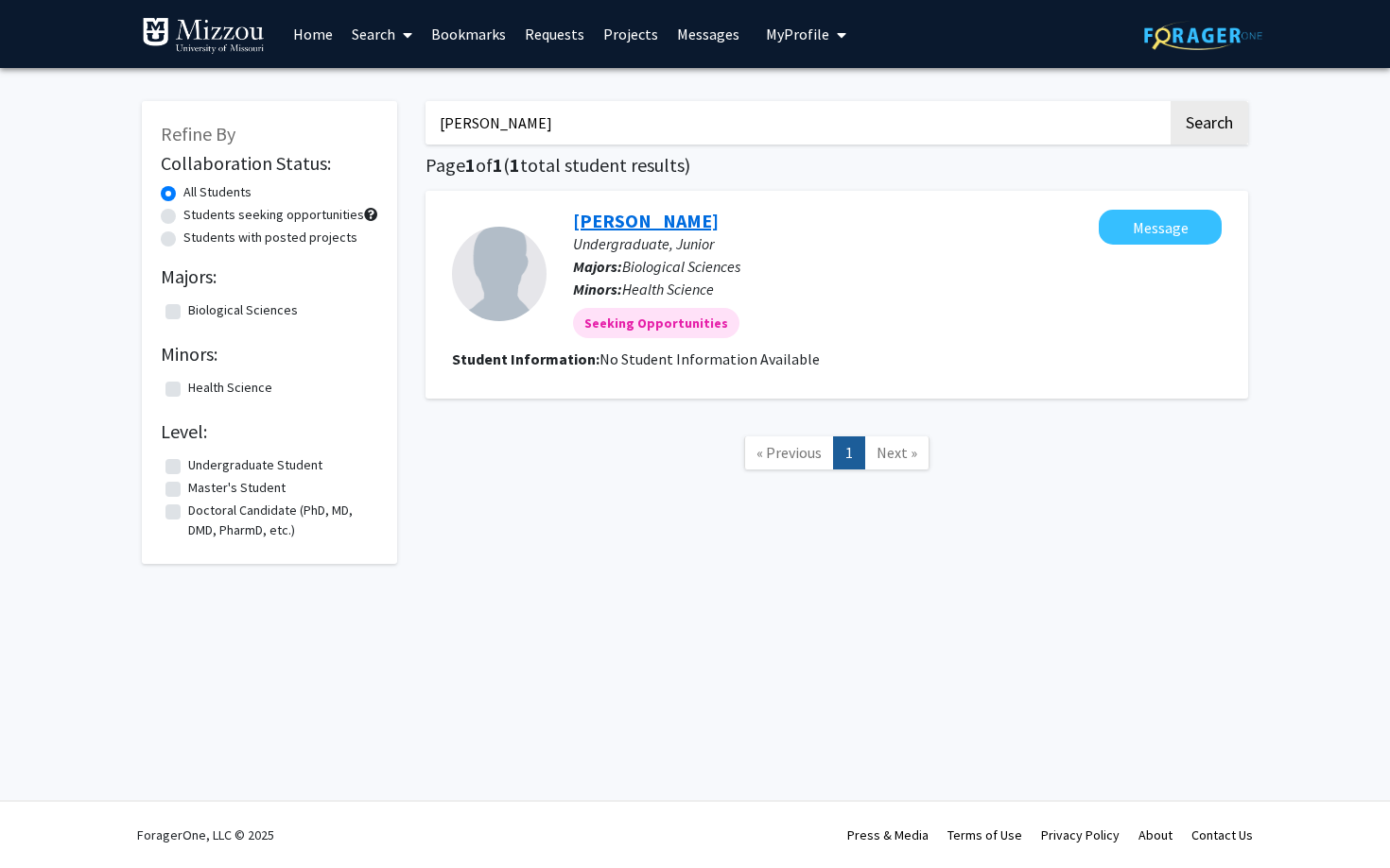
click at [628, 226] on link "Kaylie Brockmann" at bounding box center [645, 220] width 146 height 24
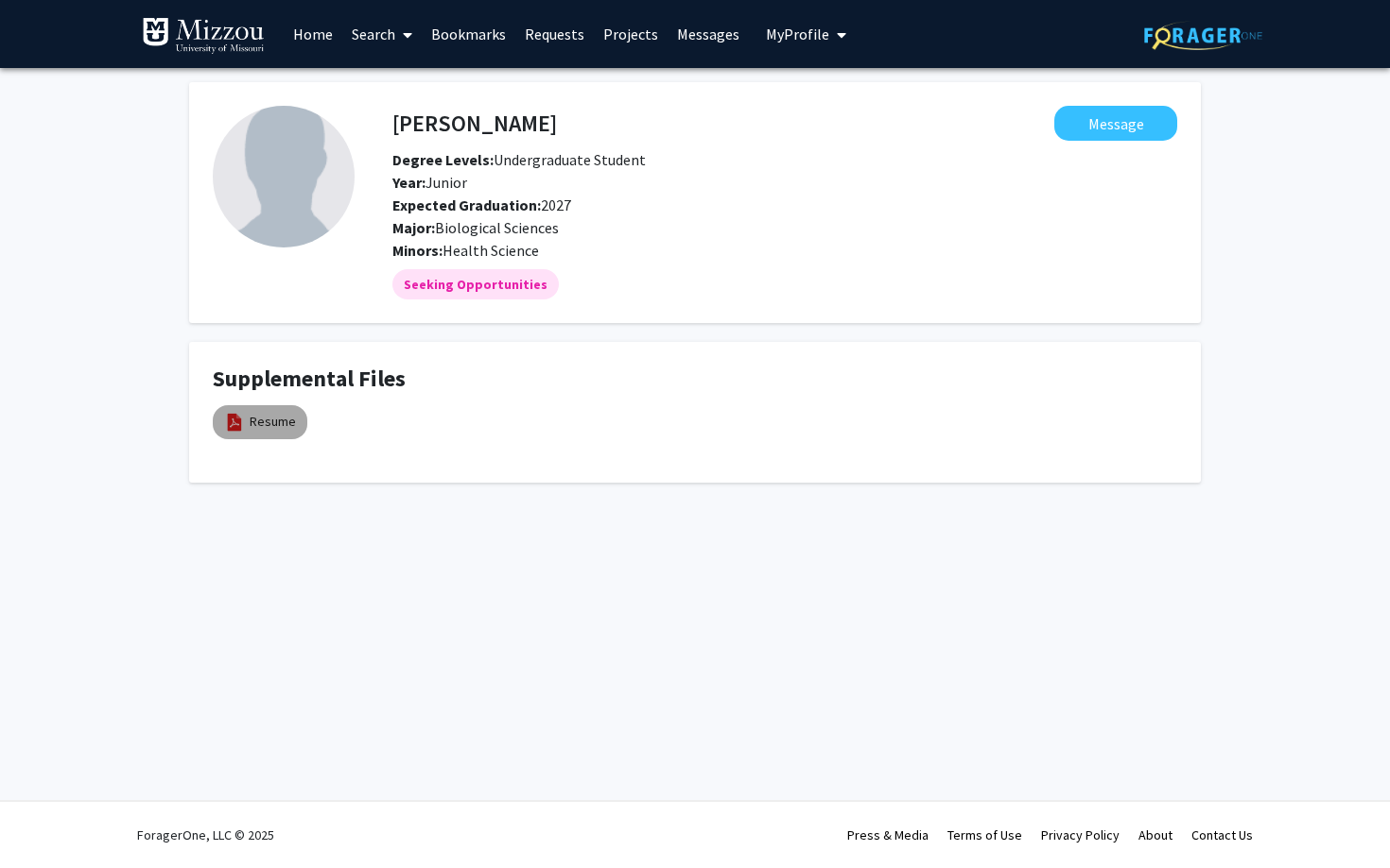
click at [277, 432] on mat-chip "Resume" at bounding box center [259, 423] width 94 height 34
click at [280, 420] on link "Resume" at bounding box center [272, 422] width 47 height 20
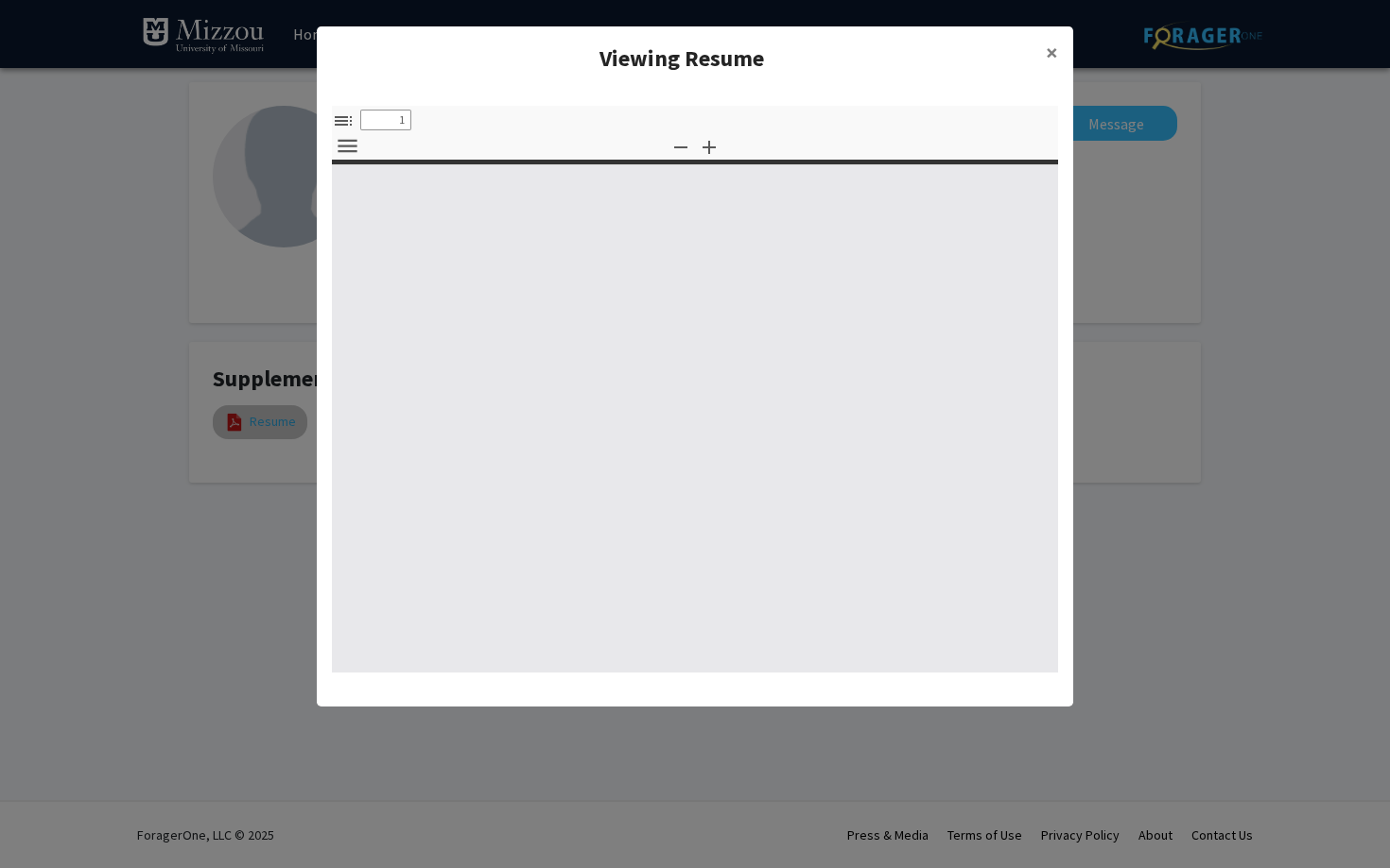
select select "custom"
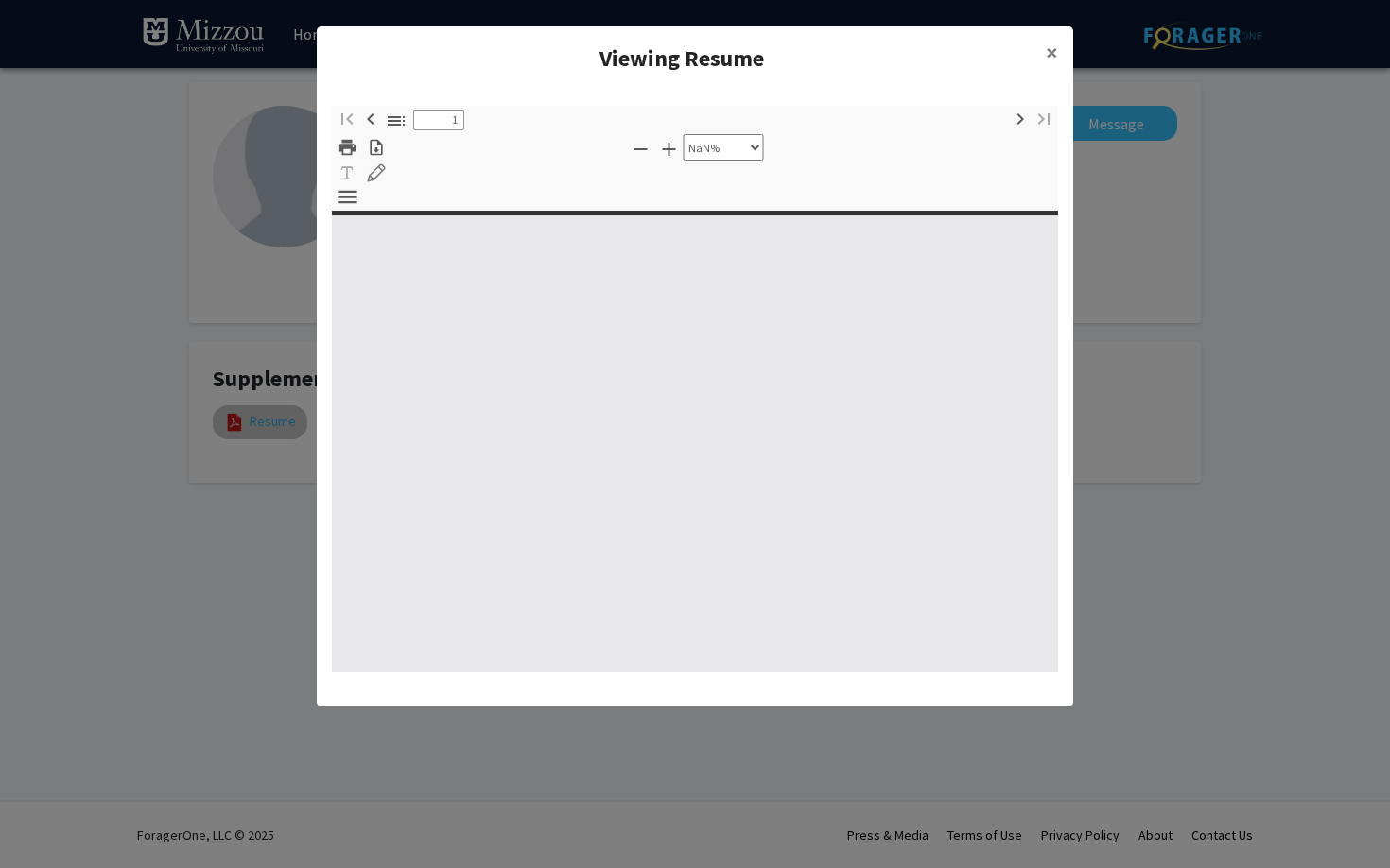
type input "0"
select select "custom"
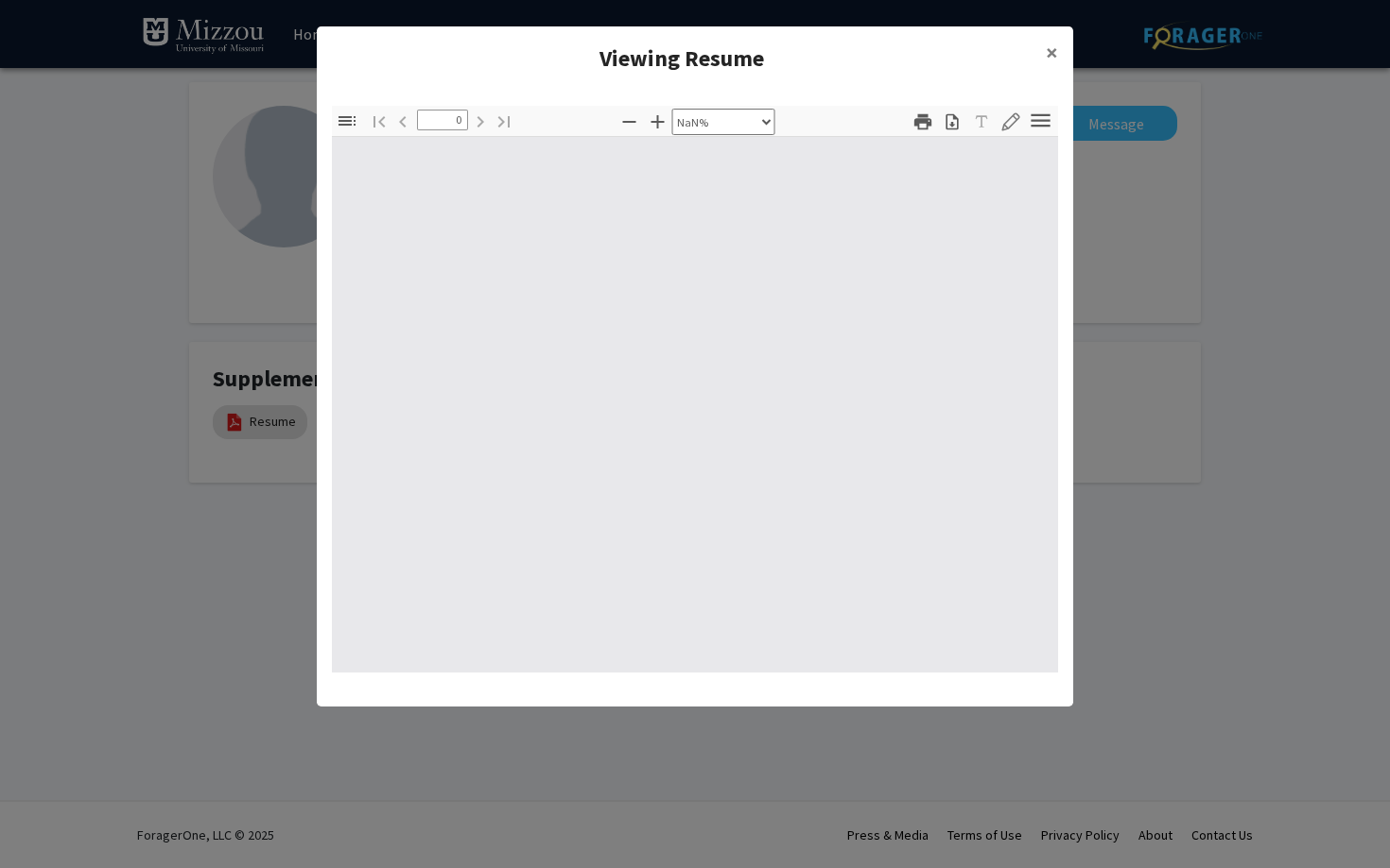
type input "1"
select select "auto"
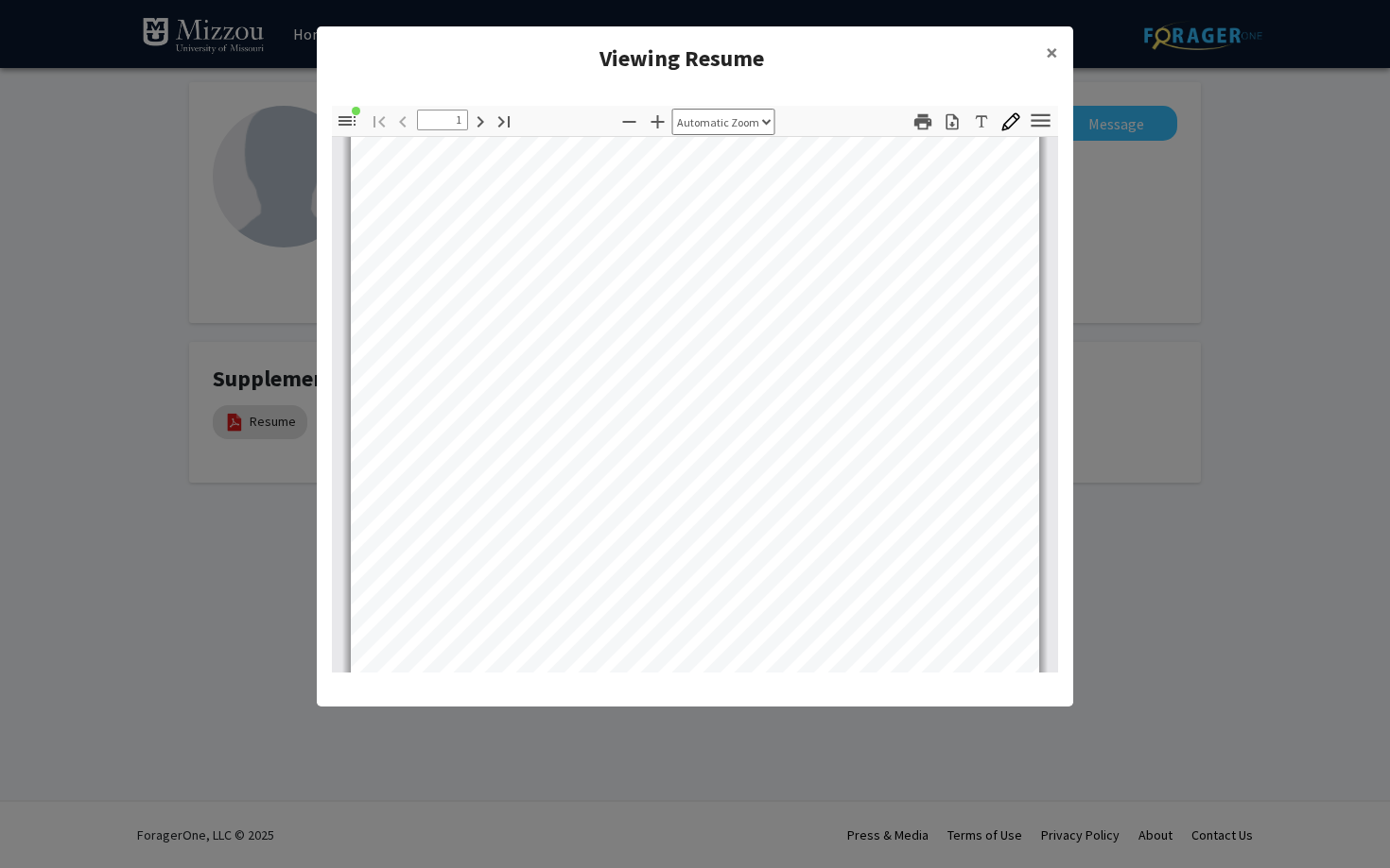
scroll to position [310, 0]
click at [1062, 60] on button "×" at bounding box center [1051, 53] width 43 height 53
